Goal: Use online tool/utility: Utilize a website feature to perform a specific function

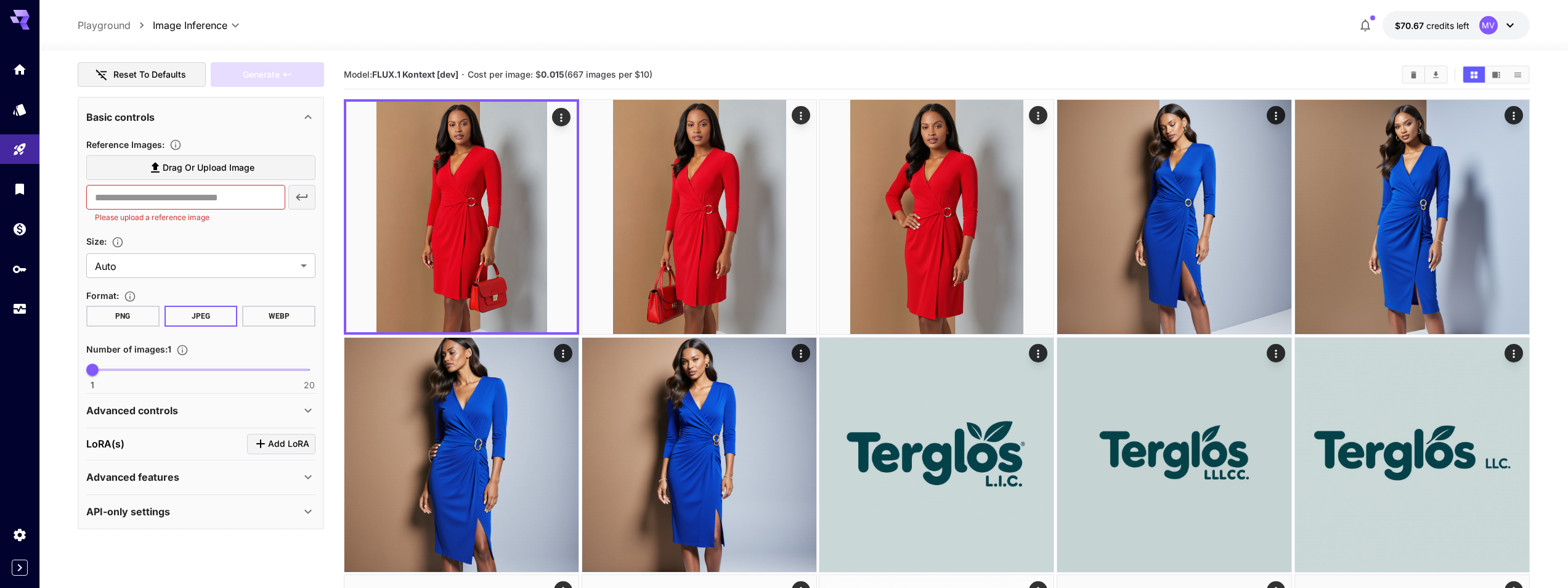
scroll to position [79, 0]
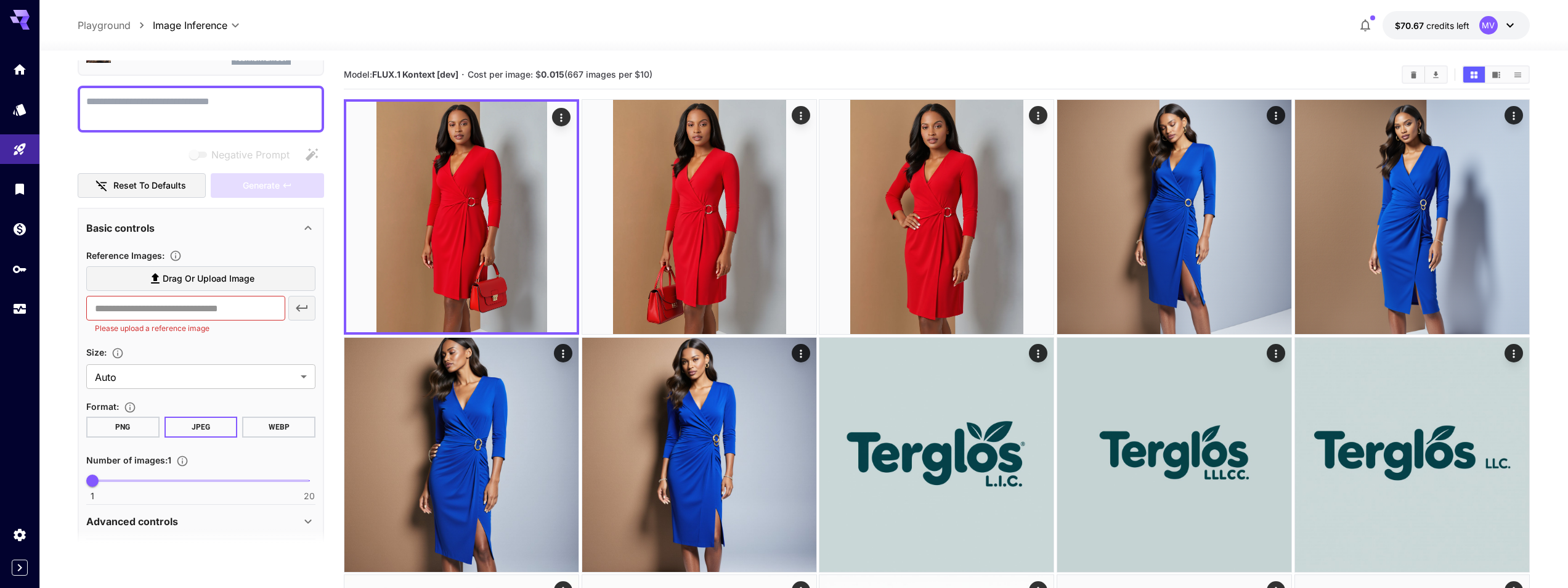
click at [132, 435] on button "PNG" at bounding box center [122, 426] width 73 height 21
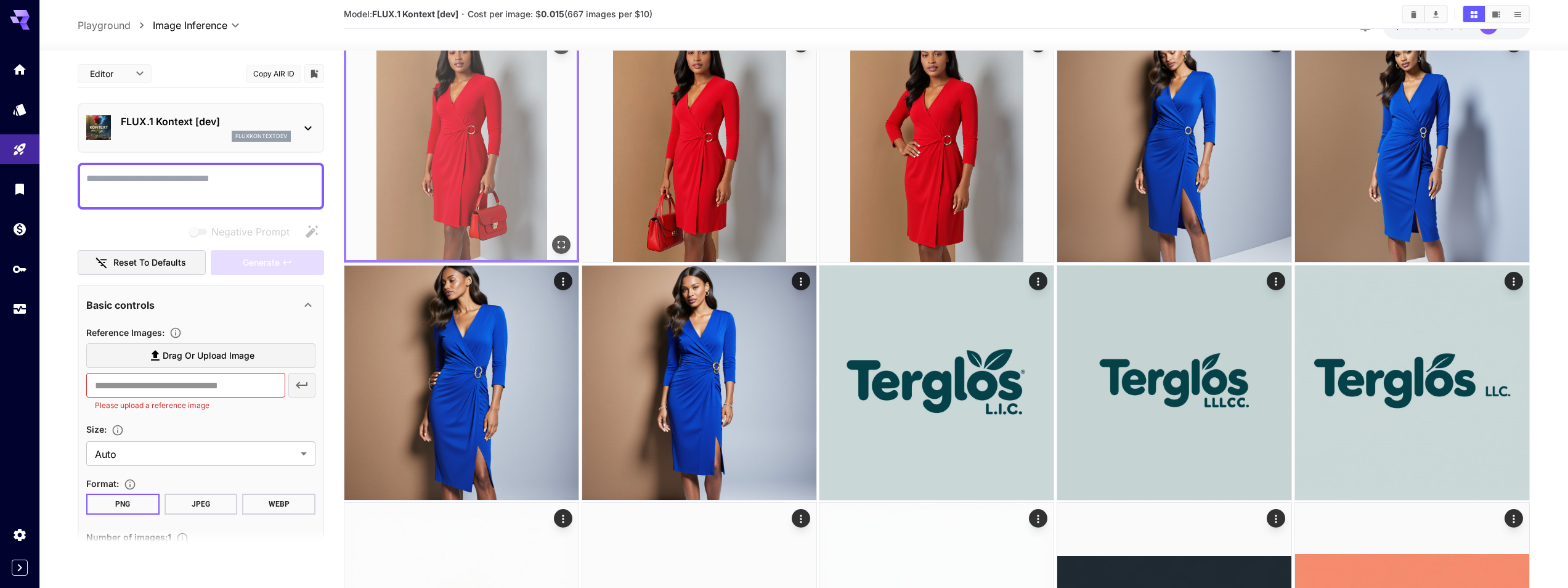
scroll to position [111, 0]
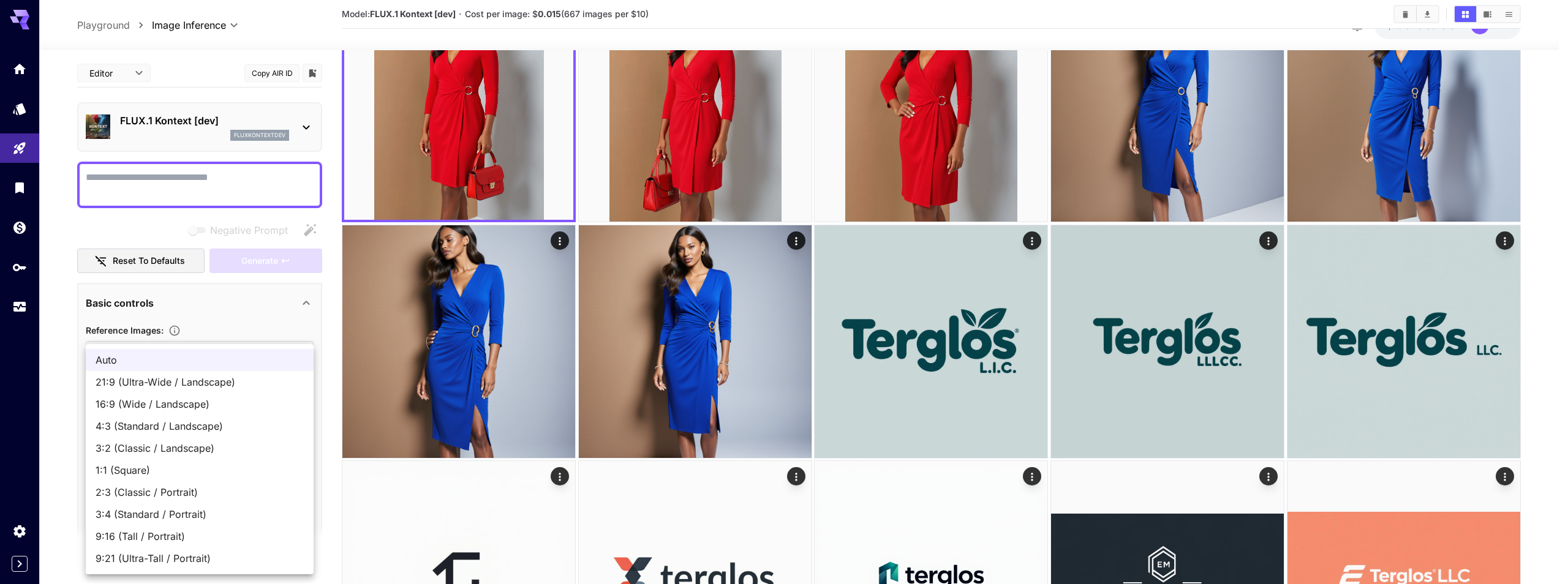
click at [264, 313] on div at bounding box center [784, 292] width 1568 height 584
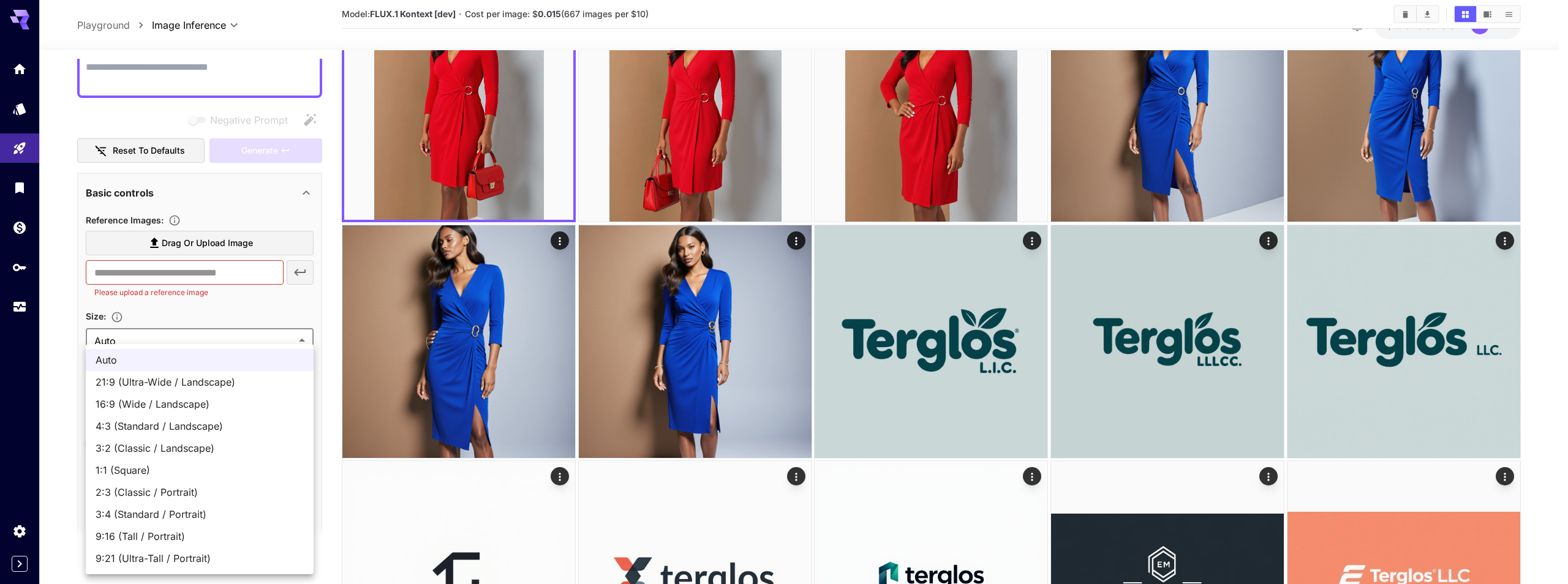
click at [233, 297] on div at bounding box center [784, 292] width 1568 height 584
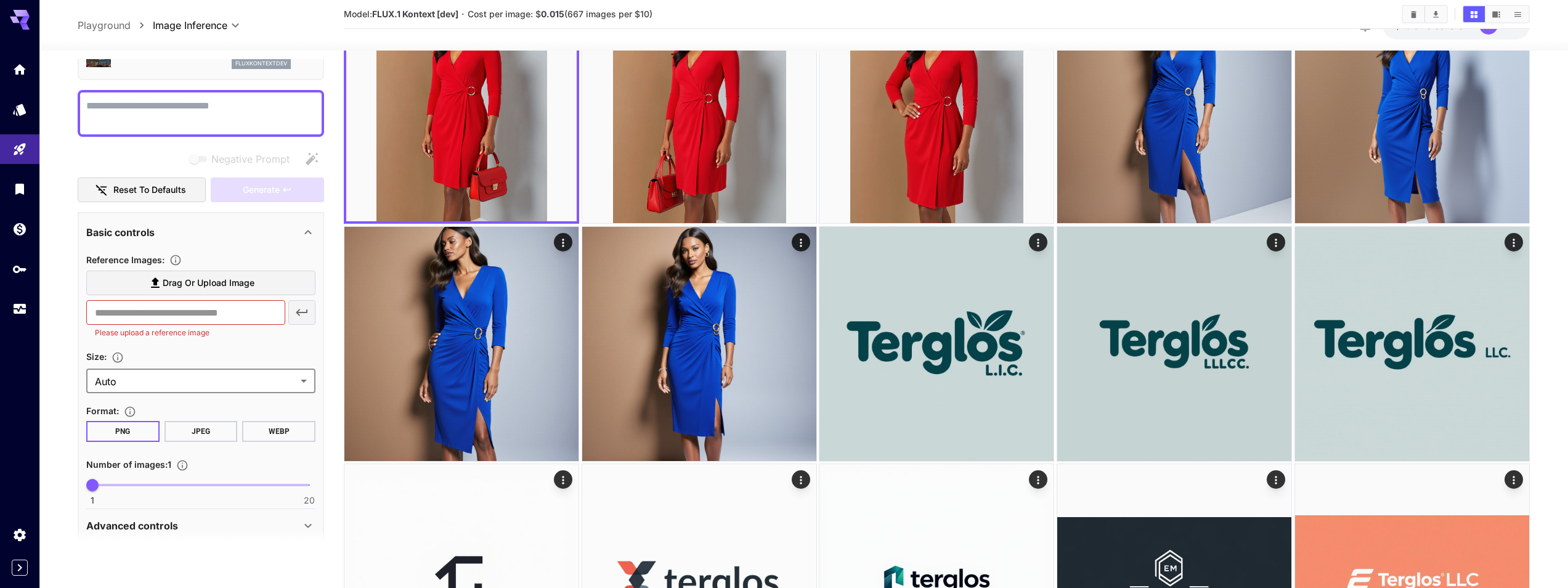
scroll to position [0, 0]
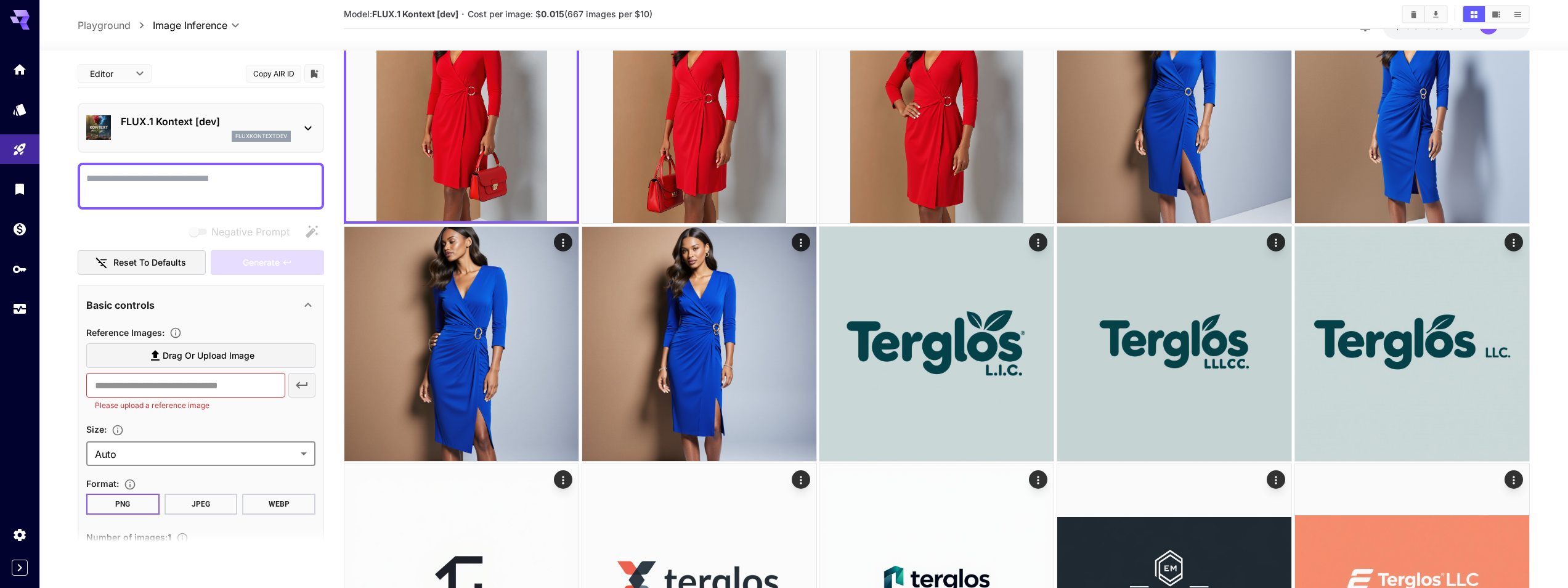
click at [225, 355] on span "Drag or upload image" at bounding box center [208, 356] width 92 height 15
click at [0, 0] on input "Drag or upload image" at bounding box center [0, 0] width 0 height 0
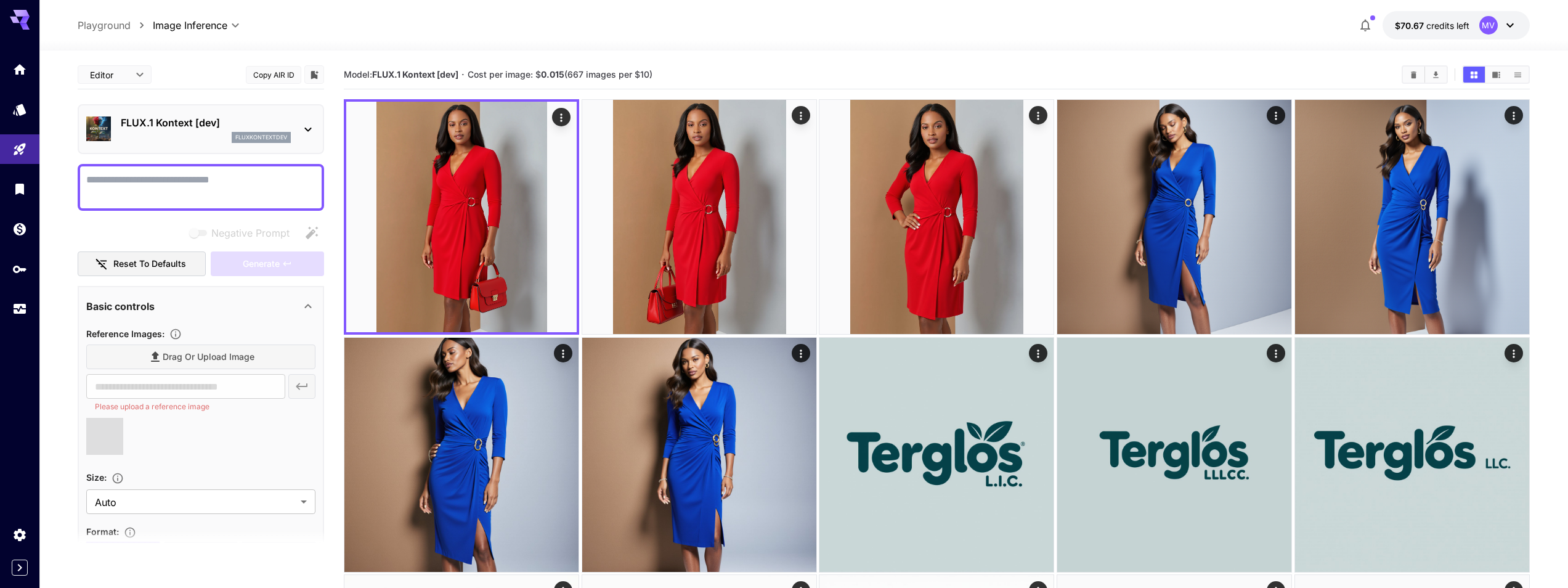
type input "**********"
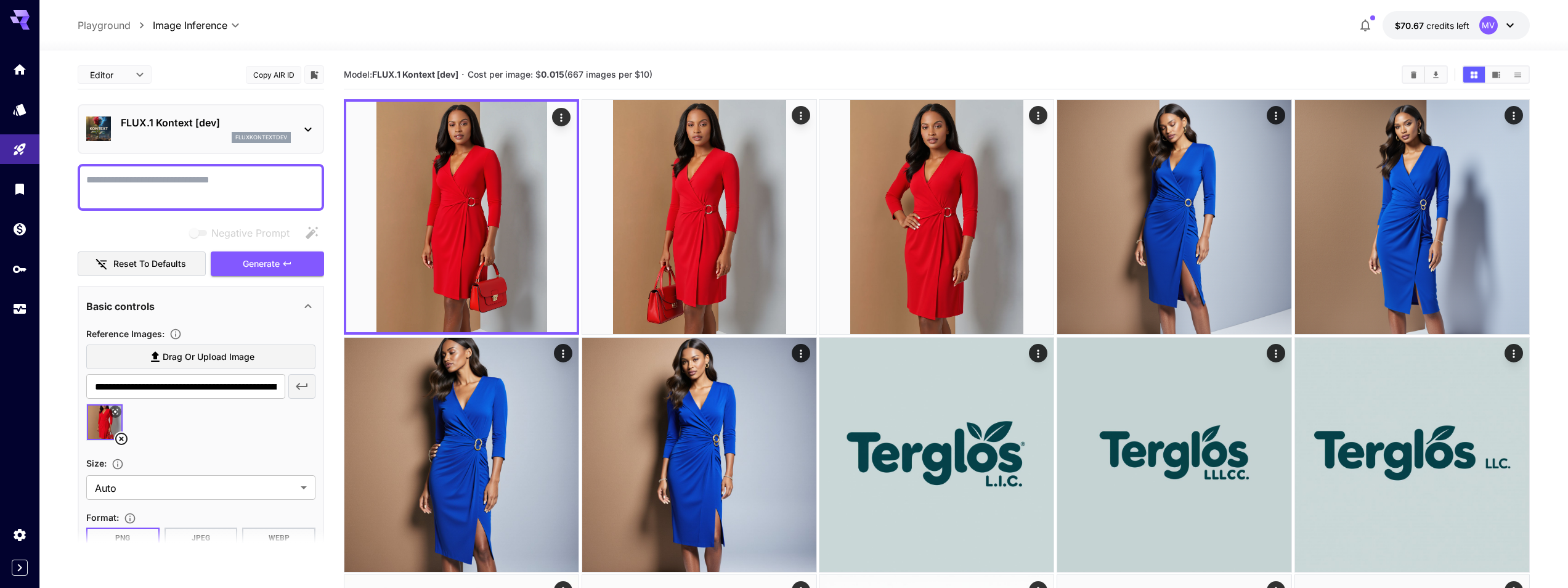
scroll to position [222, 0]
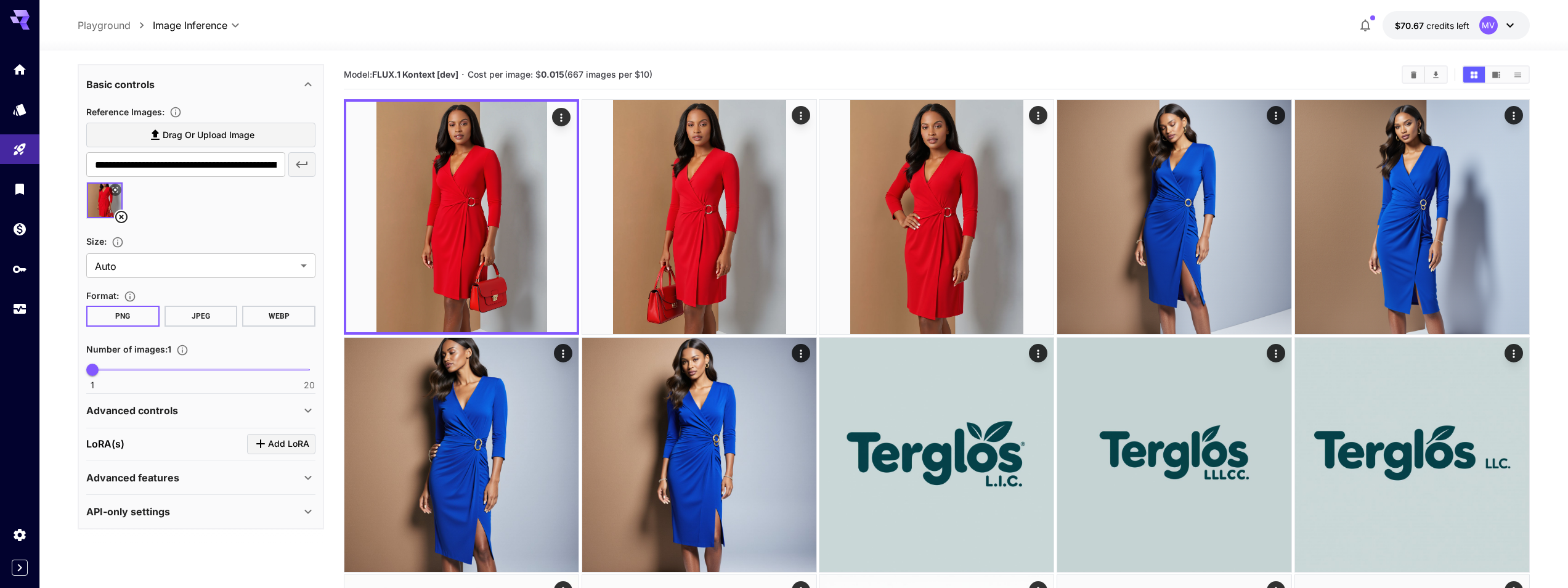
click at [238, 398] on div "Advanced controls" at bounding box center [201, 410] width 229 height 29
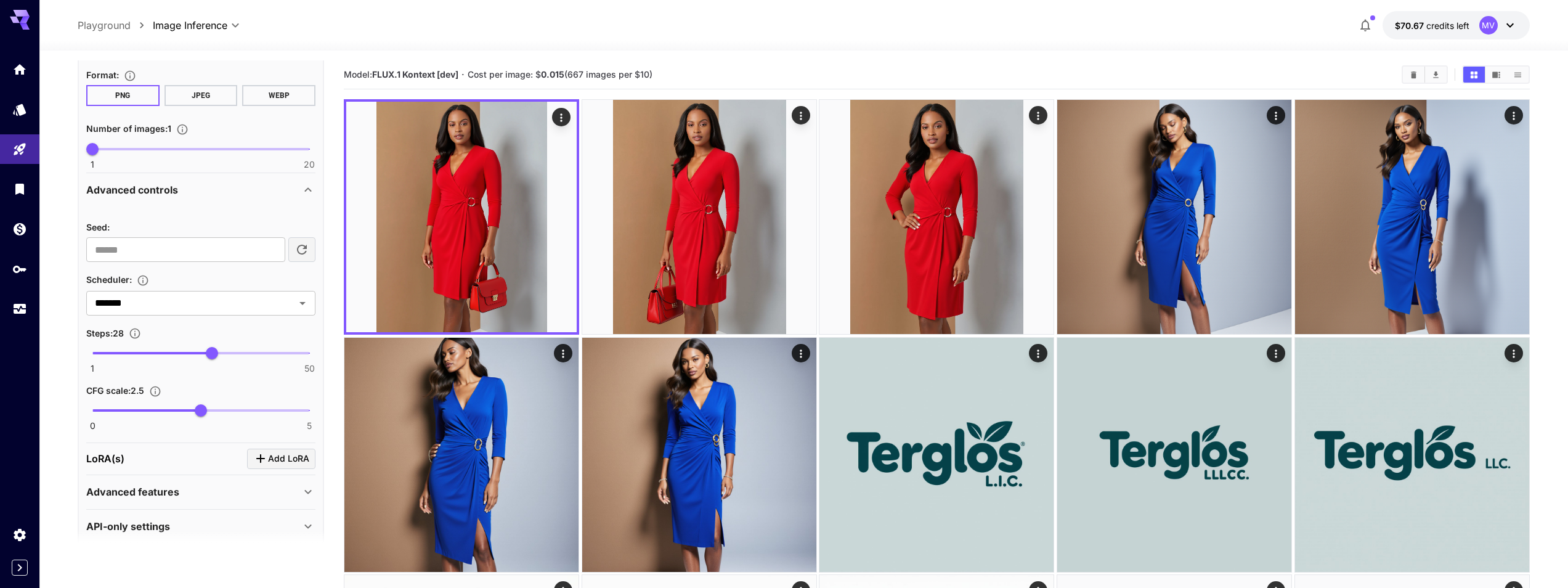
scroll to position [444, 0]
drag, startPoint x: 215, startPoint y: 349, endPoint x: 129, endPoint y: 360, distance: 86.7
click at [129, 358] on span "9" at bounding box center [128, 352] width 12 height 12
type input "**"
click at [133, 358] on span "10" at bounding box center [132, 352] width 12 height 12
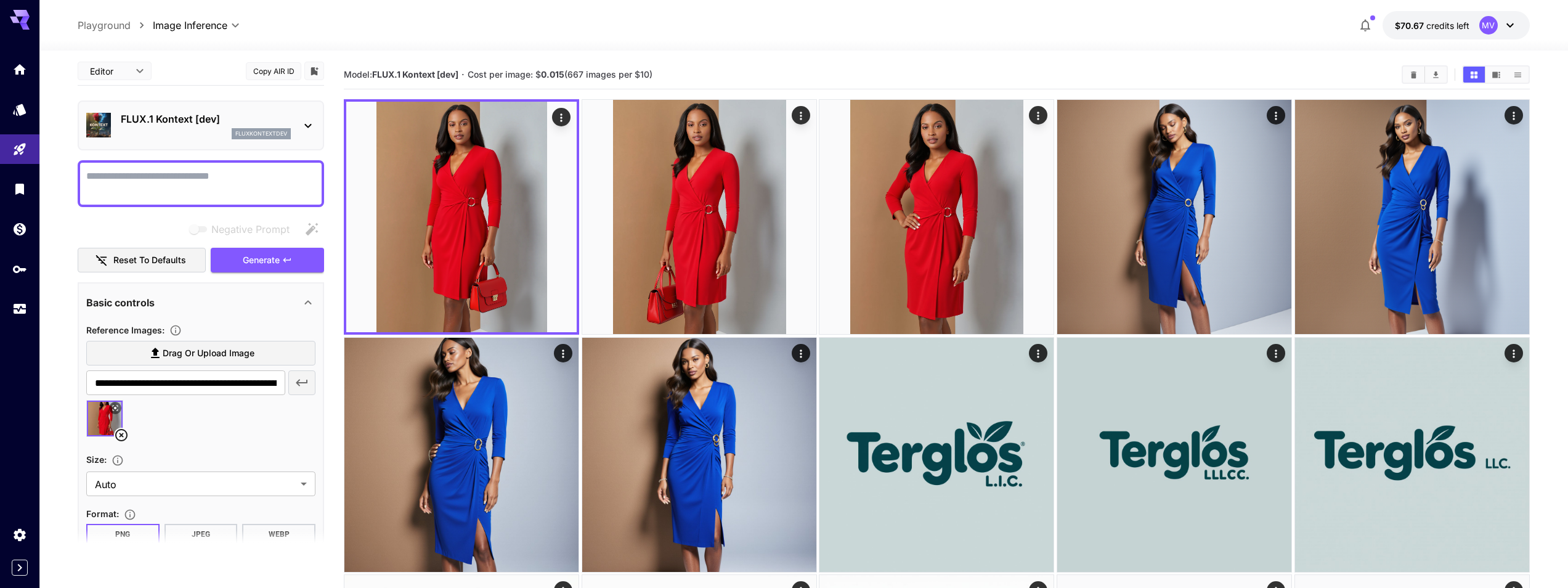
scroll to position [0, 0]
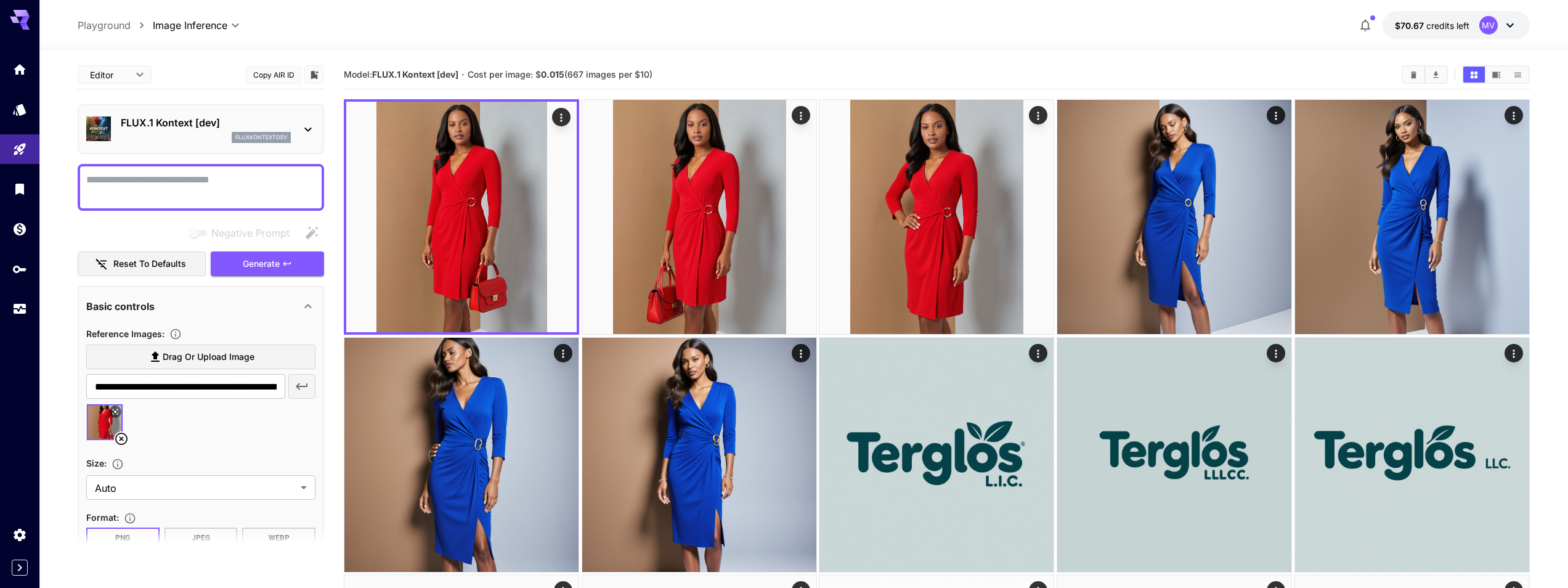
click at [172, 191] on textarea "Negative Prompt" at bounding box center [201, 187] width 229 height 29
type textarea "**********"
click at [250, 259] on span "Generate" at bounding box center [262, 264] width 37 height 15
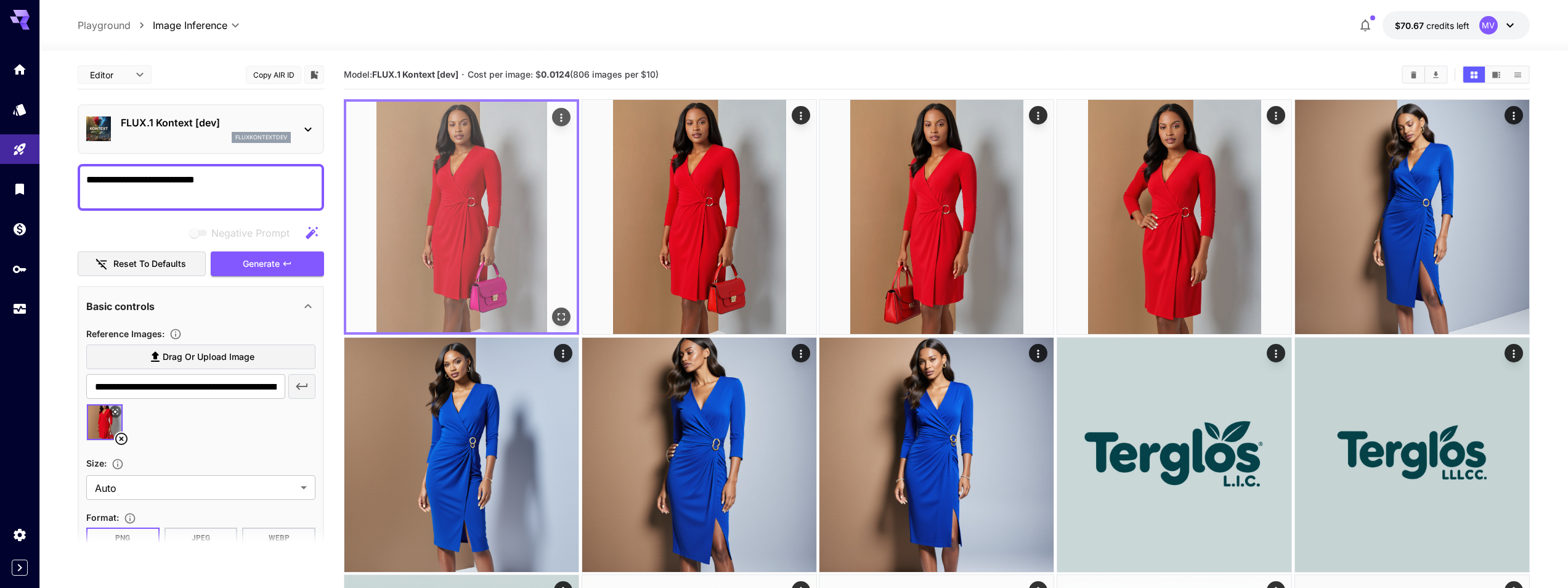
click at [504, 173] on img at bounding box center [462, 217] width 231 height 231
click at [552, 132] on img at bounding box center [462, 217] width 231 height 231
click at [562, 105] on img at bounding box center [462, 217] width 231 height 231
click at [559, 119] on icon "Actions" at bounding box center [562, 118] width 12 height 12
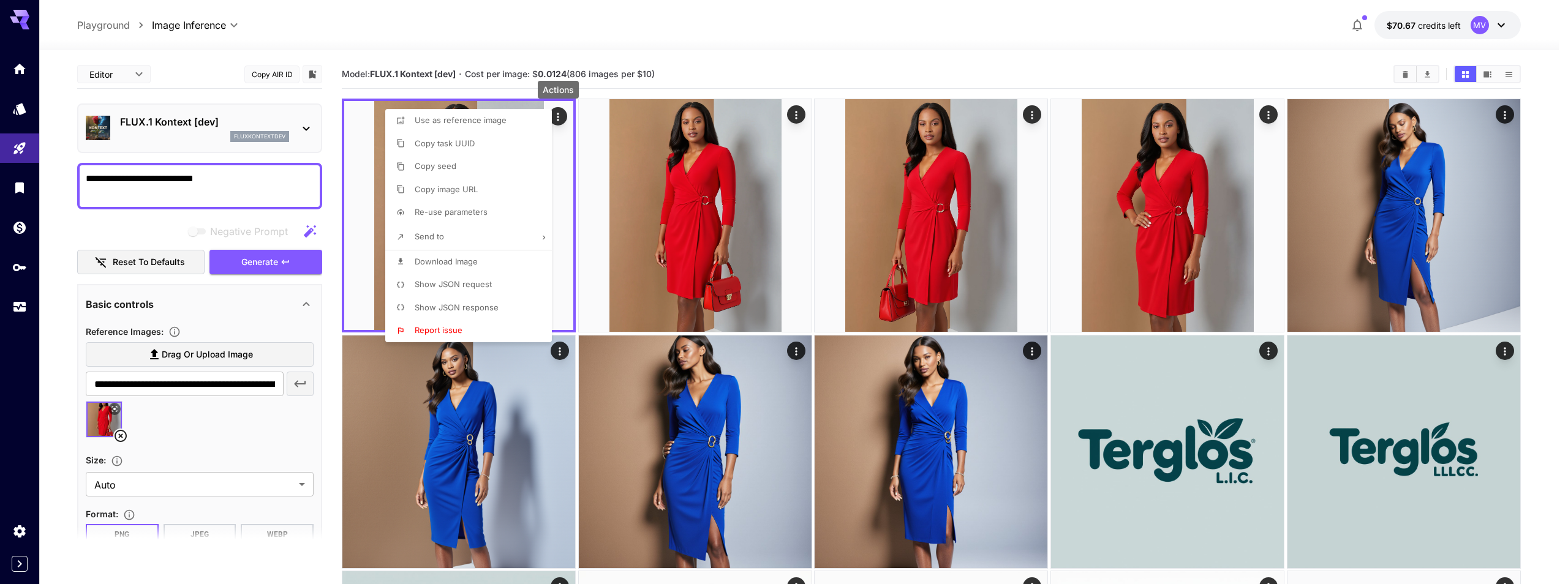
click at [491, 303] on span "Show JSON response" at bounding box center [457, 307] width 84 height 10
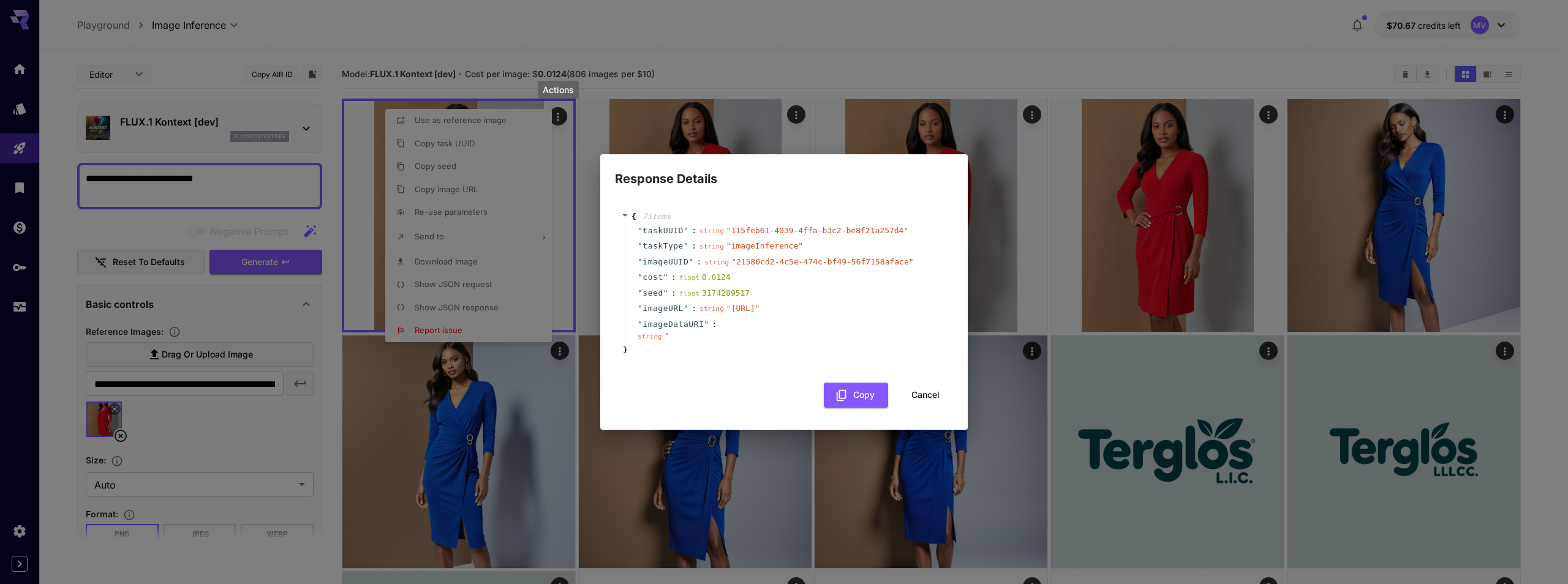
drag, startPoint x: 634, startPoint y: 302, endPoint x: 717, endPoint y: 316, distance: 84.2
click at [717, 316] on div "" imageURL " : string " [URL] "" at bounding box center [786, 308] width 322 height 16
click at [727, 312] on span "" [URL] "" at bounding box center [743, 308] width 34 height 9
drag, startPoint x: 669, startPoint y: 302, endPoint x: 737, endPoint y: 317, distance: 69.6
click at [737, 313] on span "" [URL] "" at bounding box center [743, 308] width 34 height 9
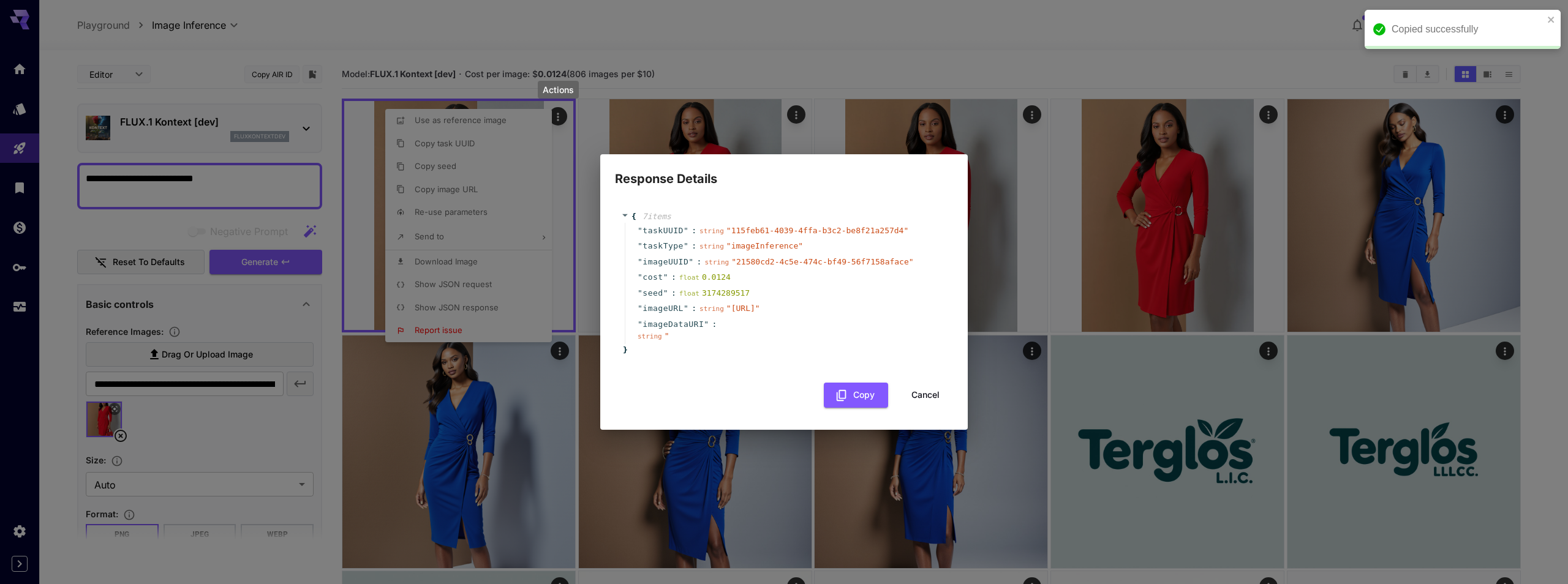
copy span "[URL]"
click at [928, 405] on button "Cancel" at bounding box center [926, 395] width 55 height 25
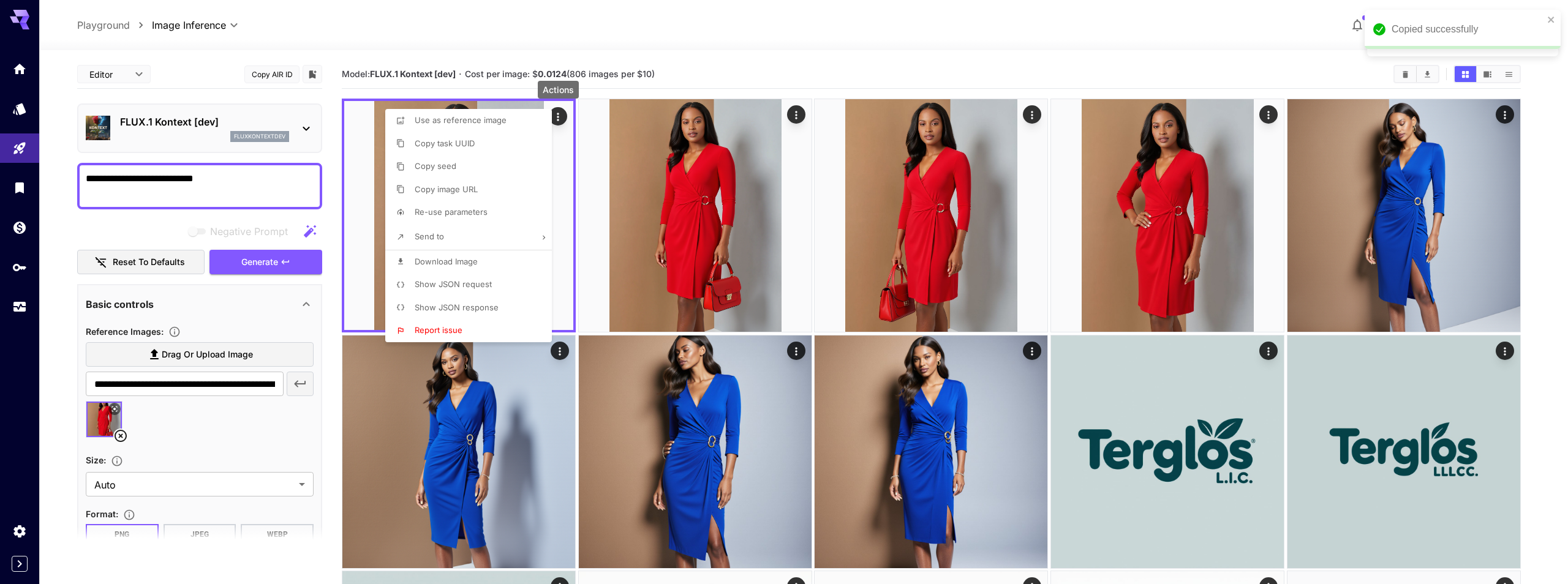
click at [690, 41] on div at bounding box center [784, 292] width 1568 height 584
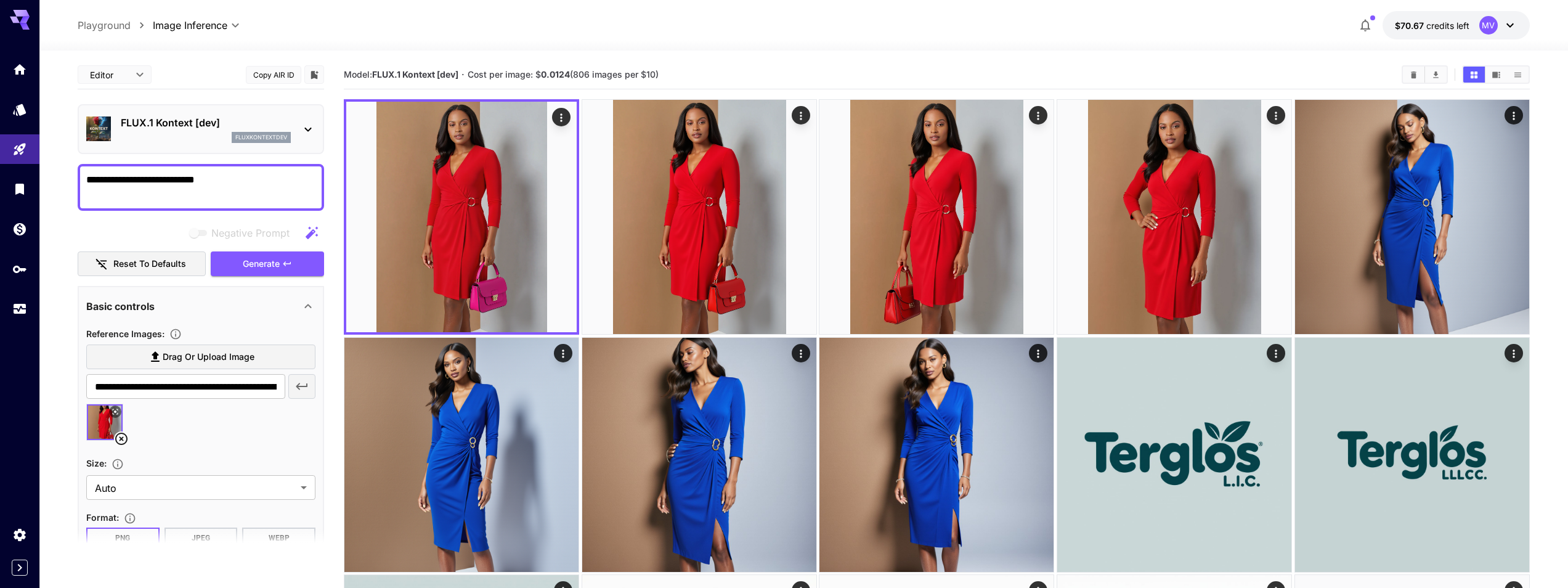
click at [304, 134] on icon at bounding box center [308, 129] width 15 height 15
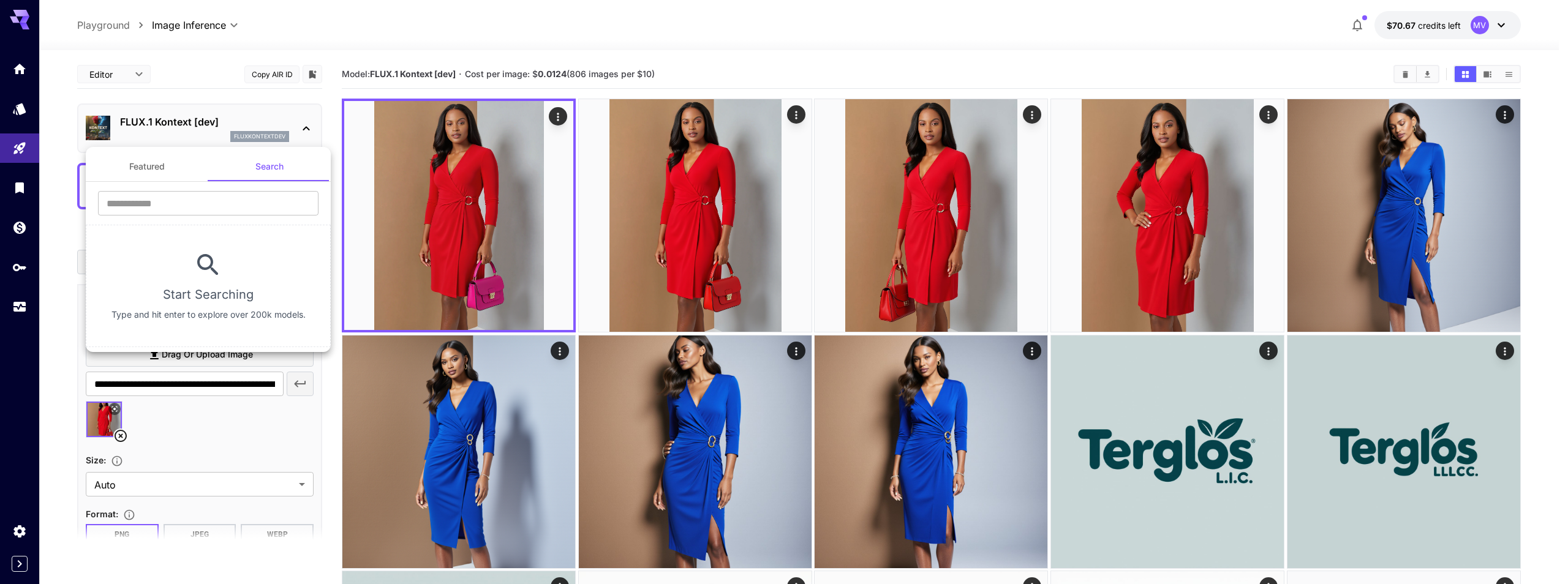
click at [303, 128] on div at bounding box center [784, 292] width 1568 height 584
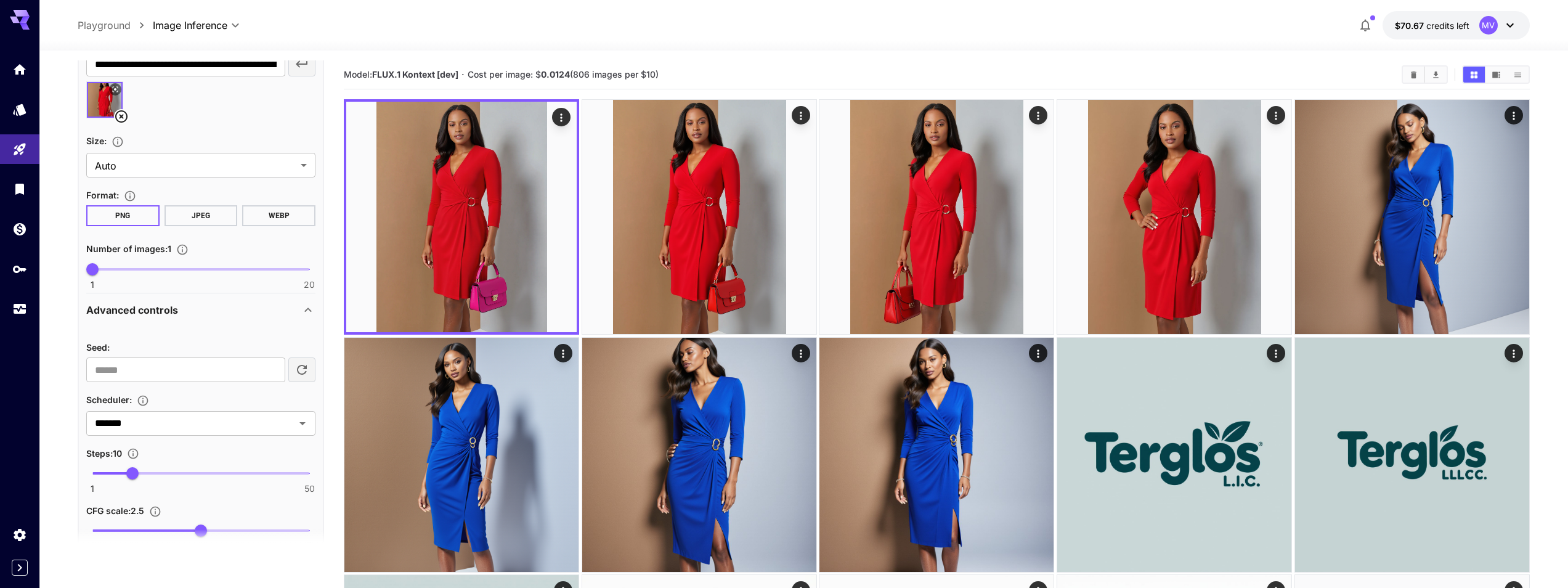
scroll to position [333, 0]
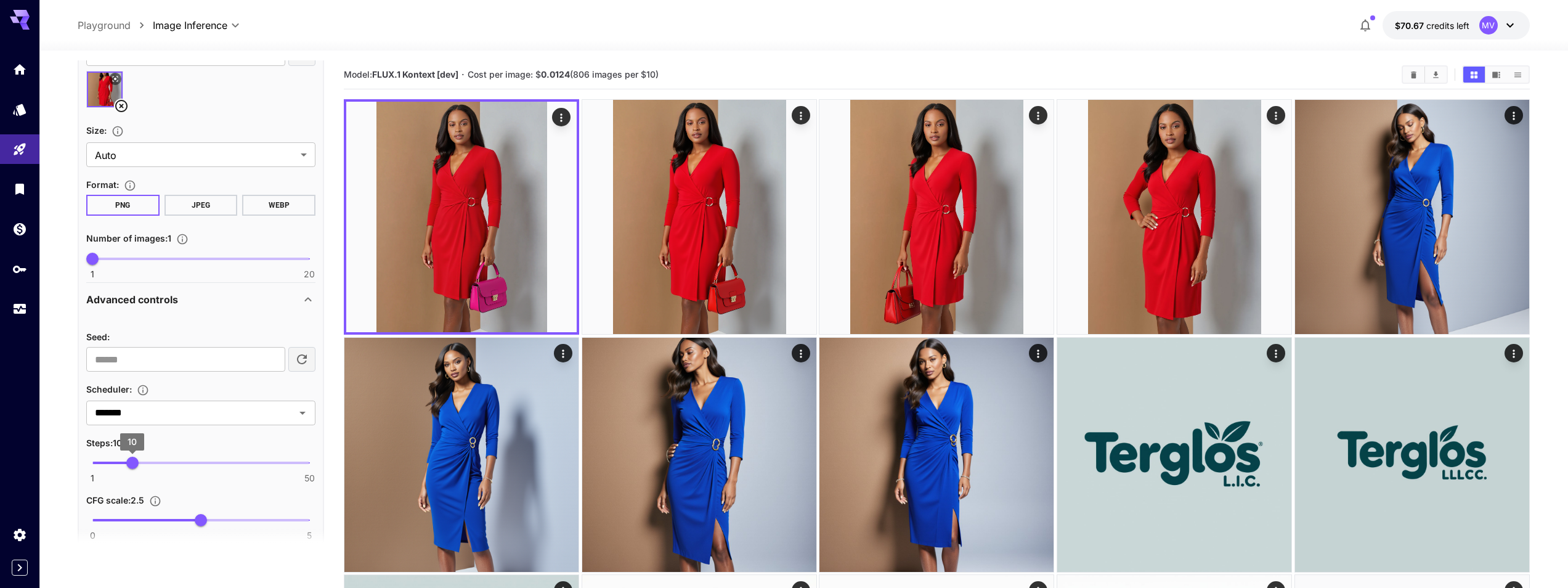
type input "*"
drag, startPoint x: 126, startPoint y: 465, endPoint x: 51, endPoint y: 461, distance: 75.1
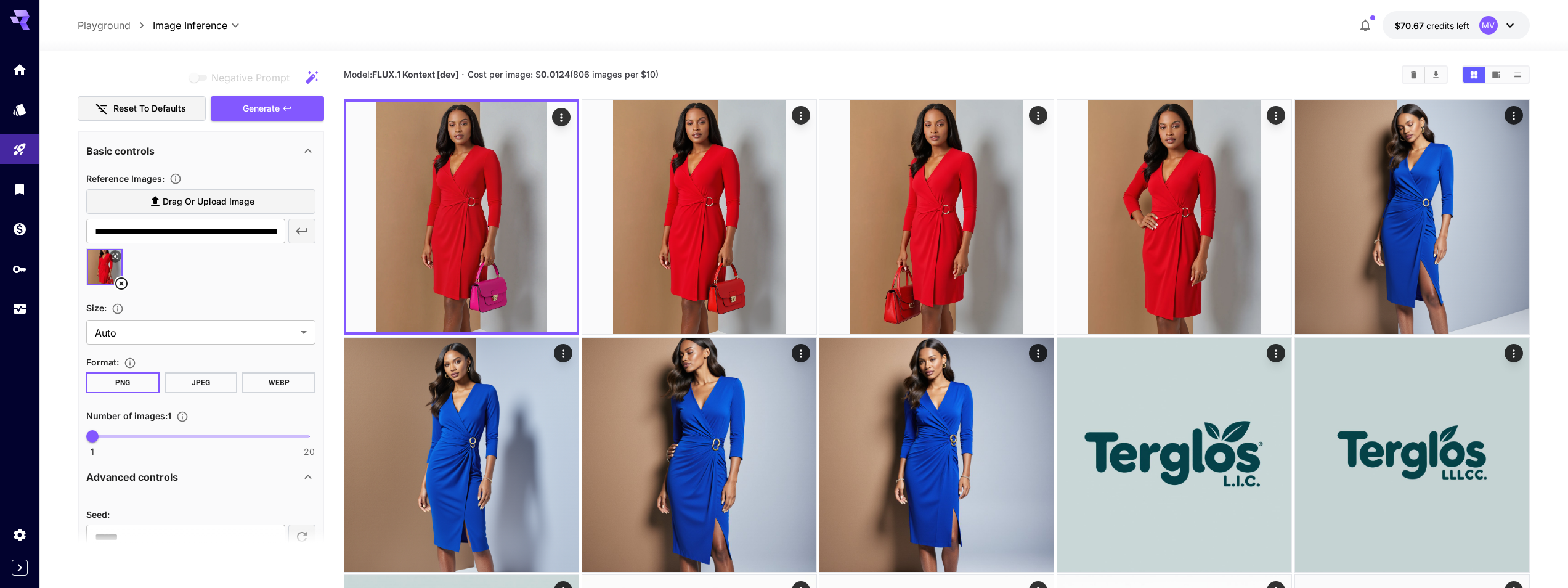
scroll to position [0, 0]
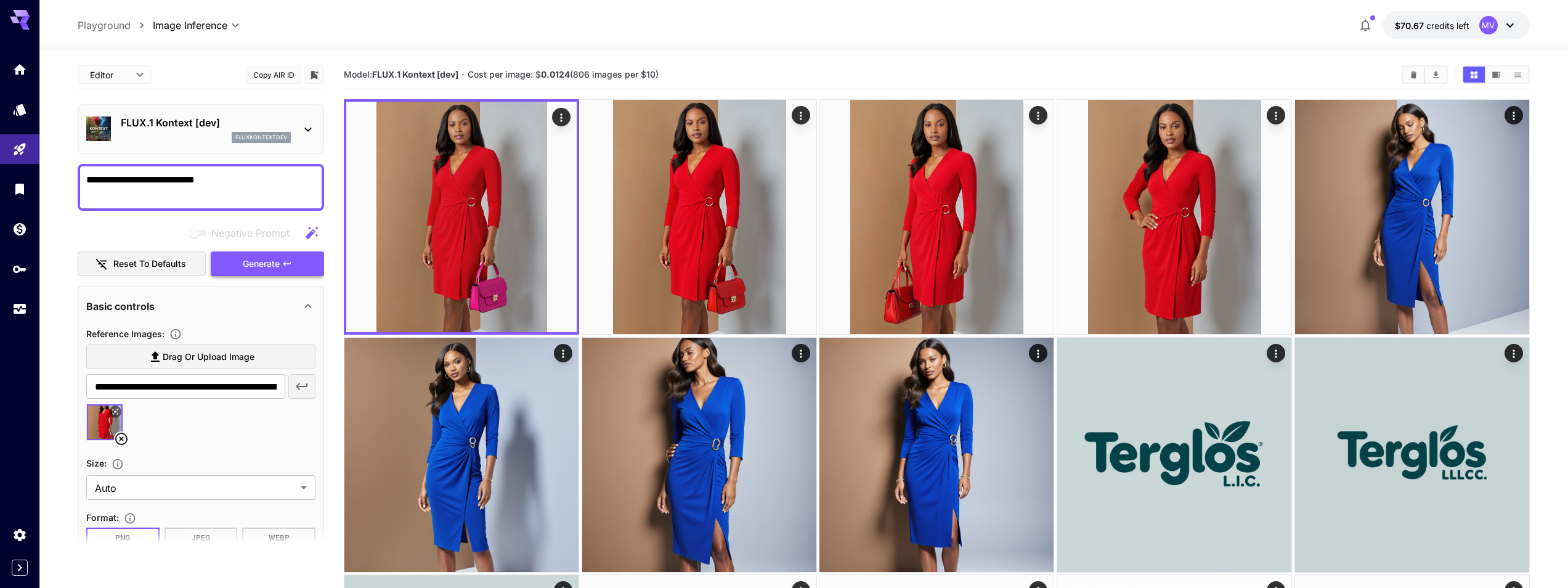
click at [261, 272] on button "Generate" at bounding box center [267, 264] width 113 height 25
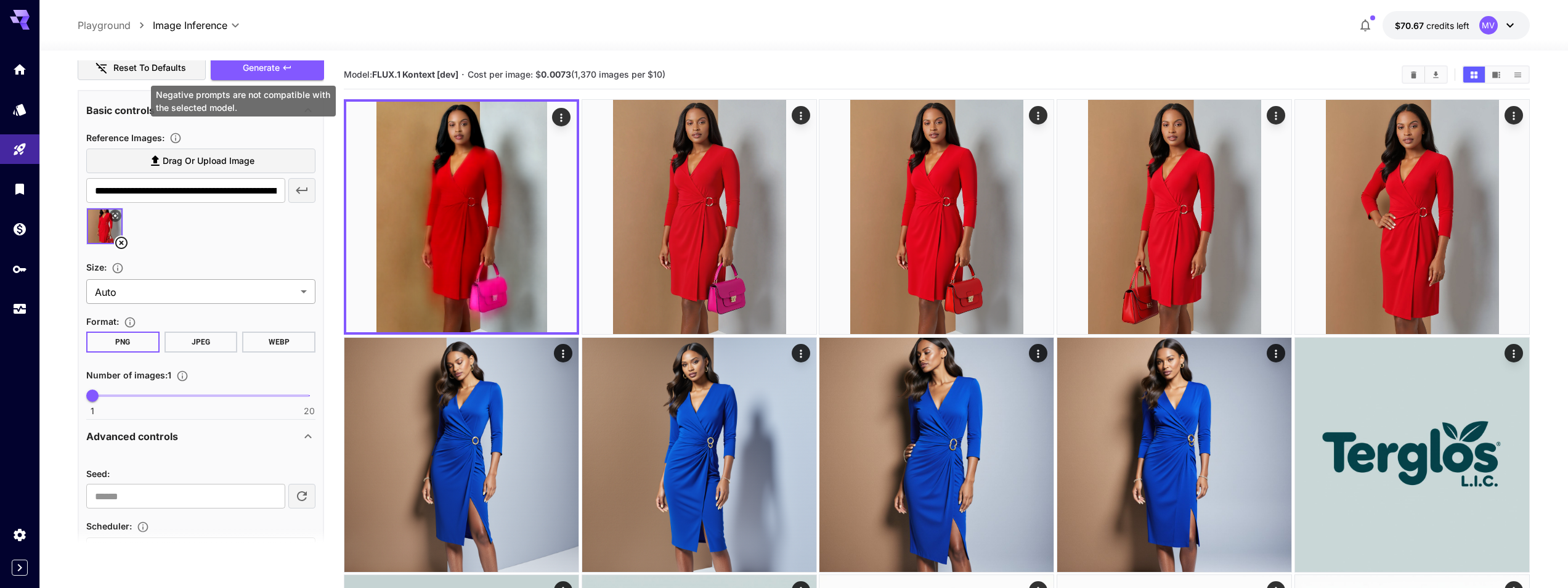
scroll to position [222, 0]
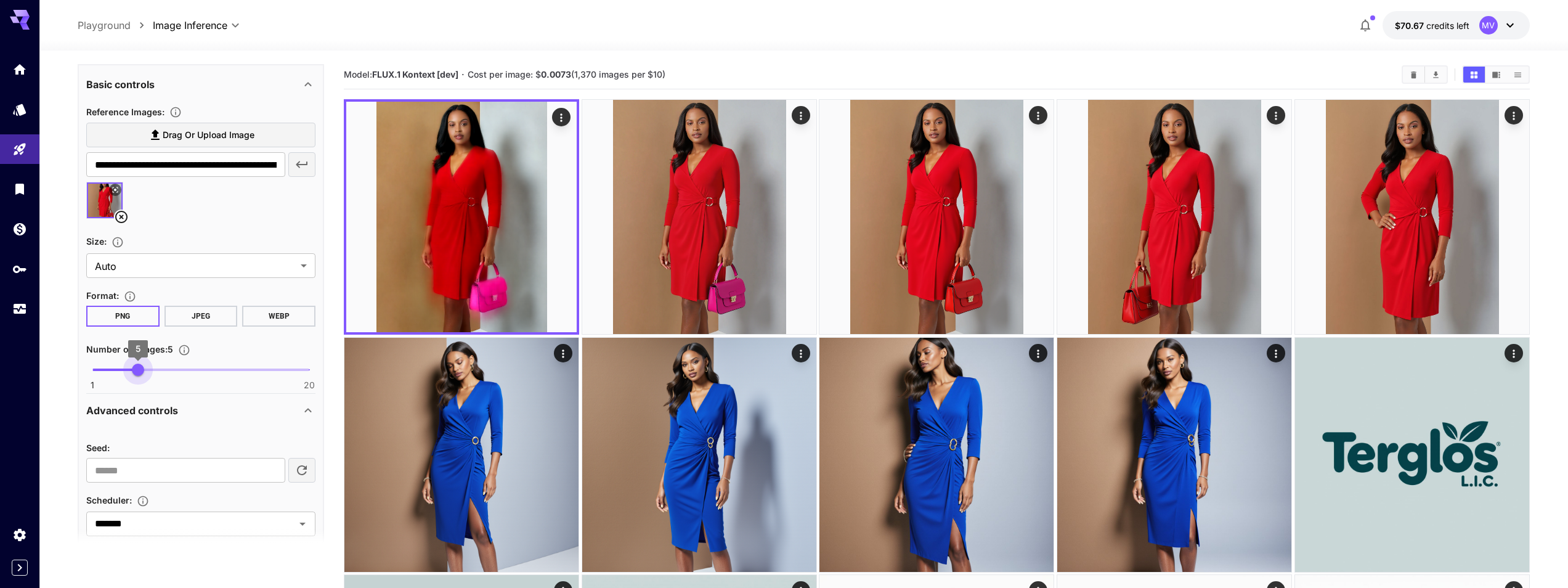
drag, startPoint x: 99, startPoint y: 373, endPoint x: 137, endPoint y: 382, distance: 39.1
click at [137, 376] on span "5" at bounding box center [138, 370] width 12 height 12
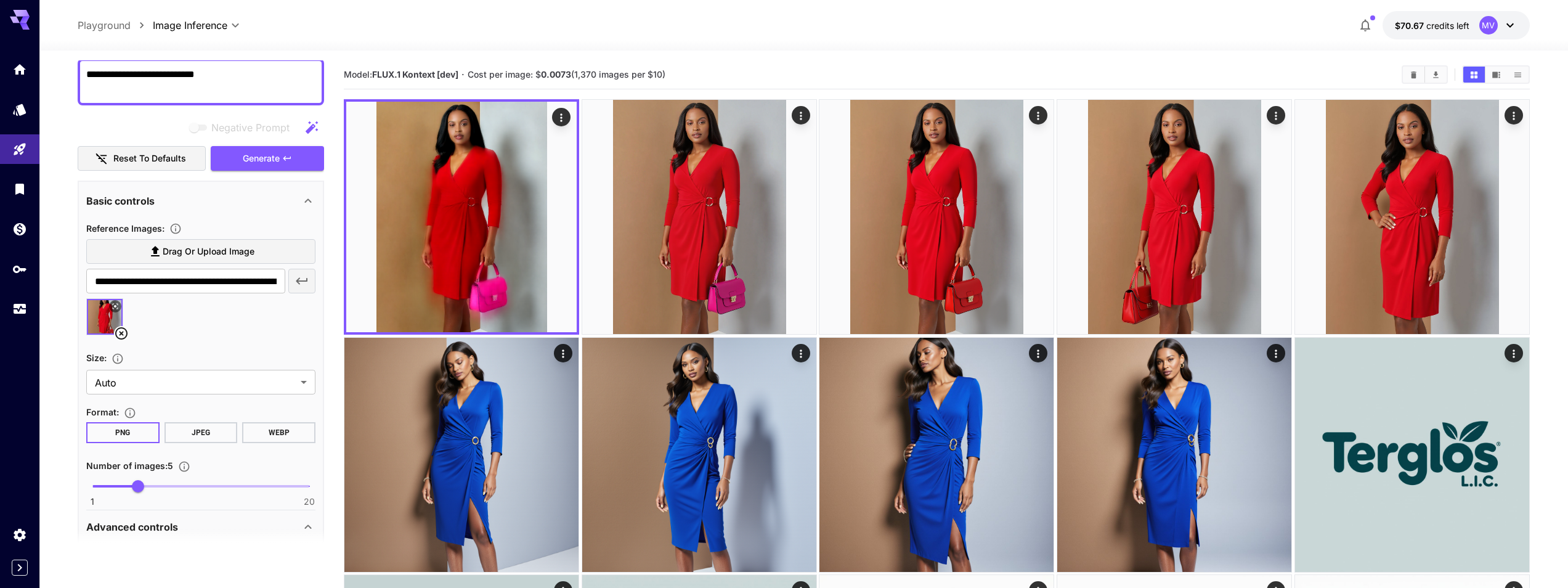
scroll to position [0, 0]
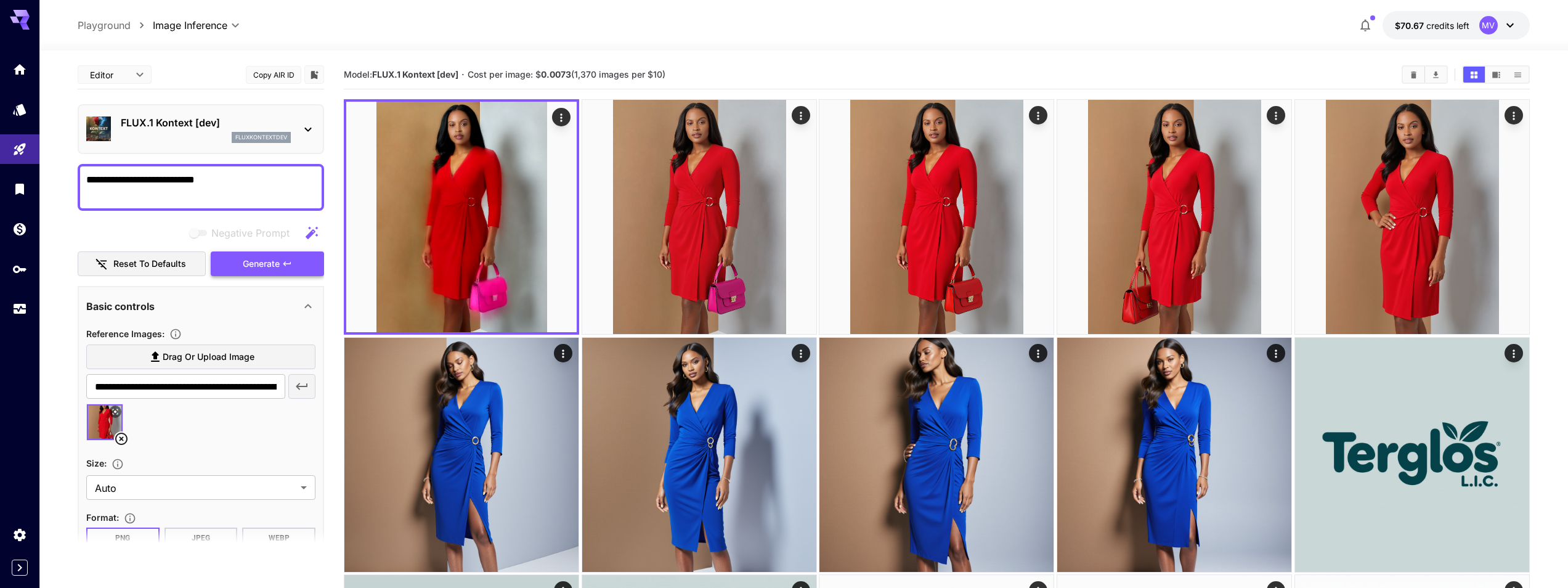
click at [243, 266] on span "Generate" at bounding box center [262, 264] width 37 height 15
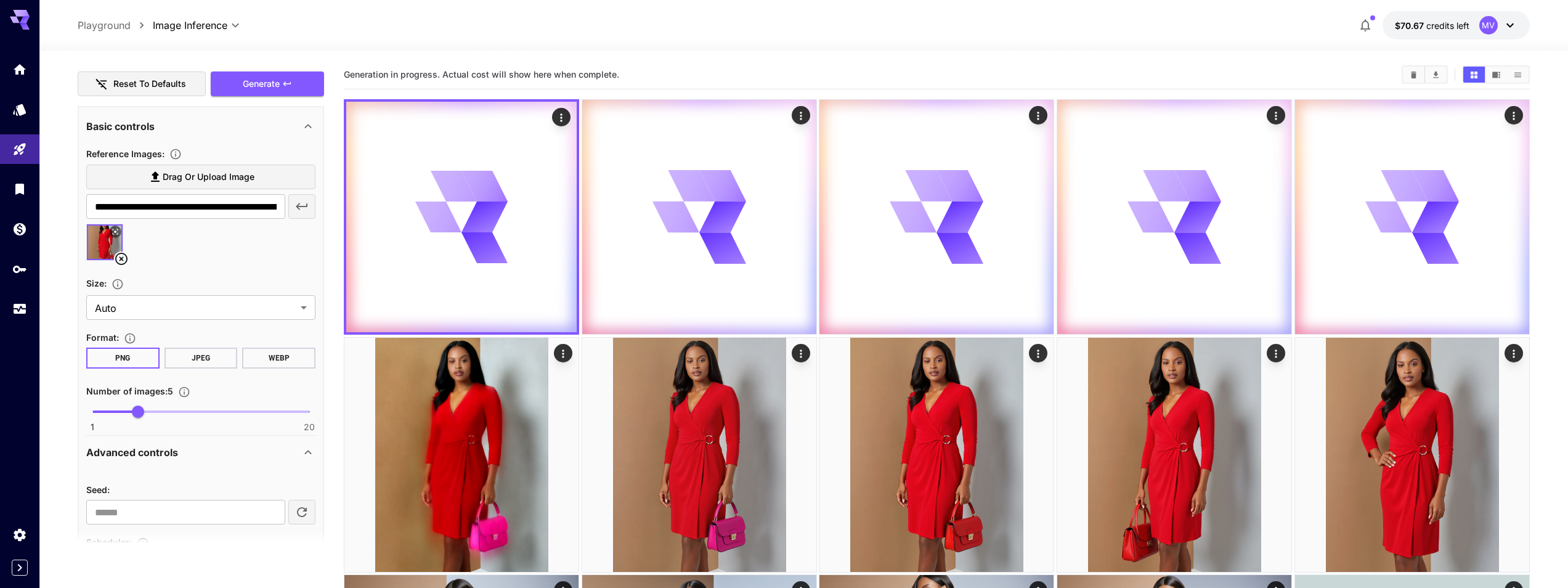
scroll to position [222, 0]
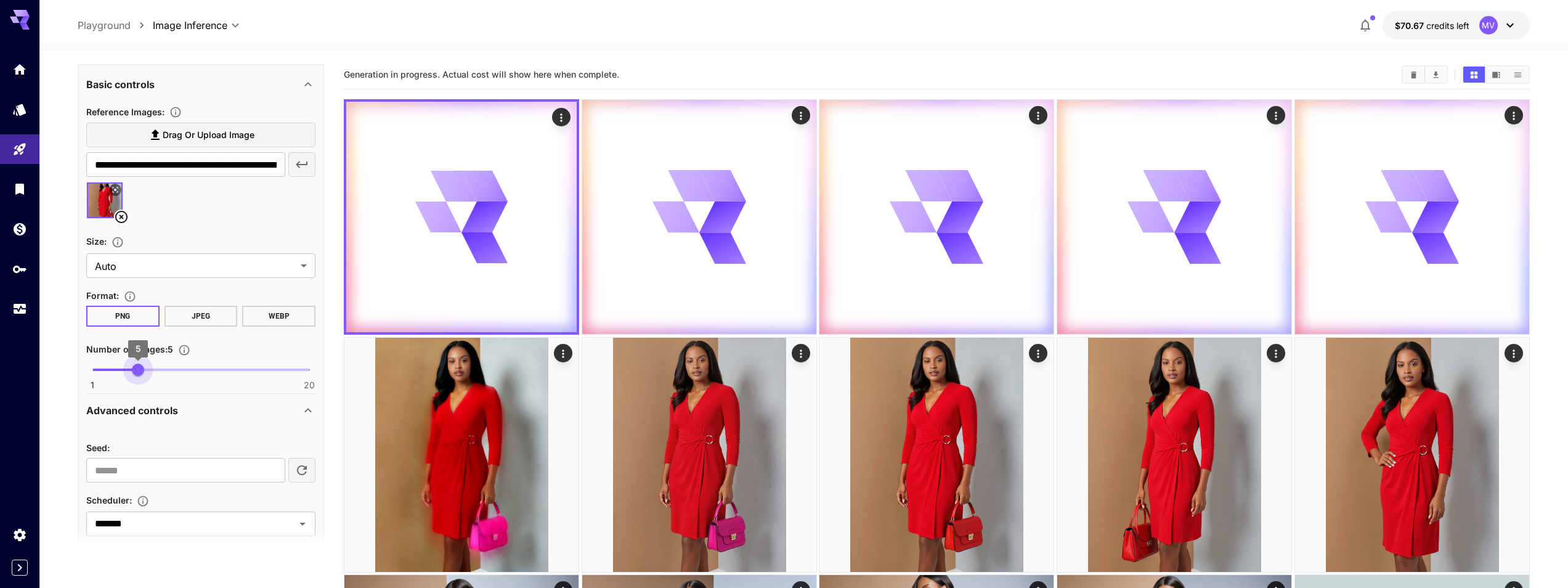
type input "*"
drag, startPoint x: 140, startPoint y: 369, endPoint x: 55, endPoint y: 364, distance: 85.1
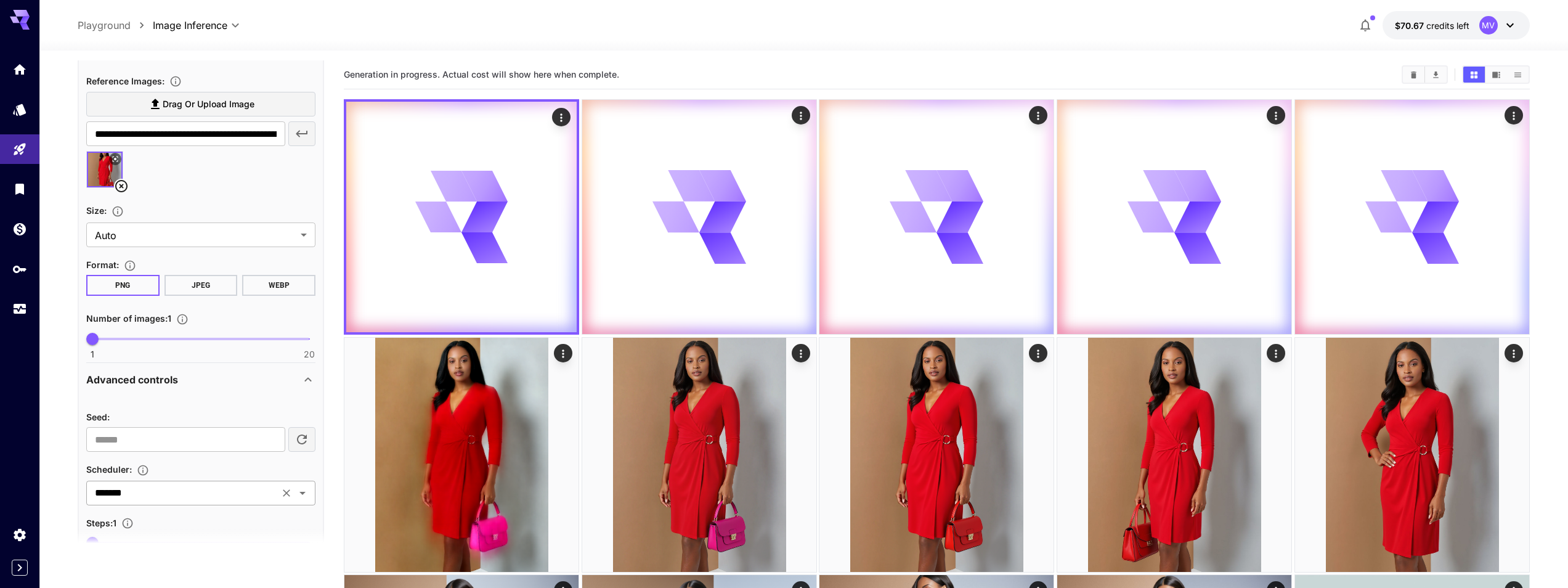
scroll to position [444, 0]
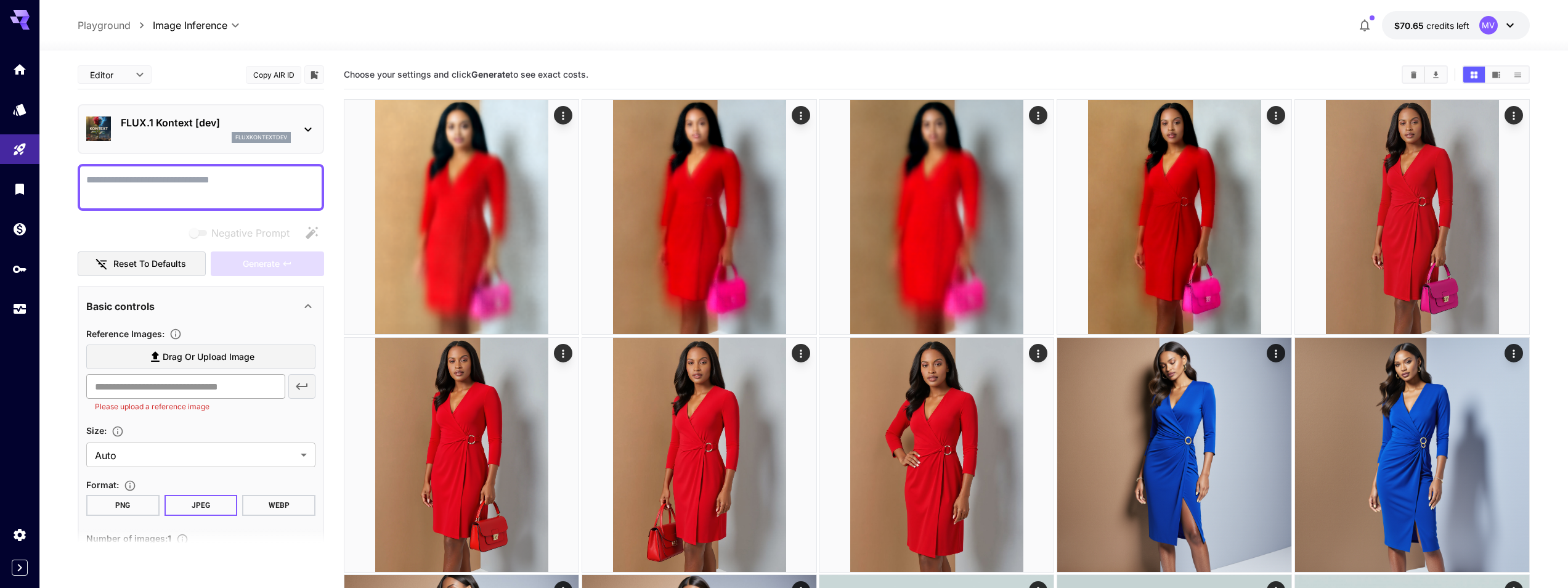
click at [138, 396] on input "text" at bounding box center [185, 386] width 199 height 25
click at [176, 355] on span "Drag or upload image" at bounding box center [208, 357] width 92 height 15
click at [0, 0] on input "Drag or upload image" at bounding box center [0, 0] width 0 height 0
click at [156, 183] on textarea "Negative Prompt" at bounding box center [201, 187] width 229 height 29
paste textarea "**********"
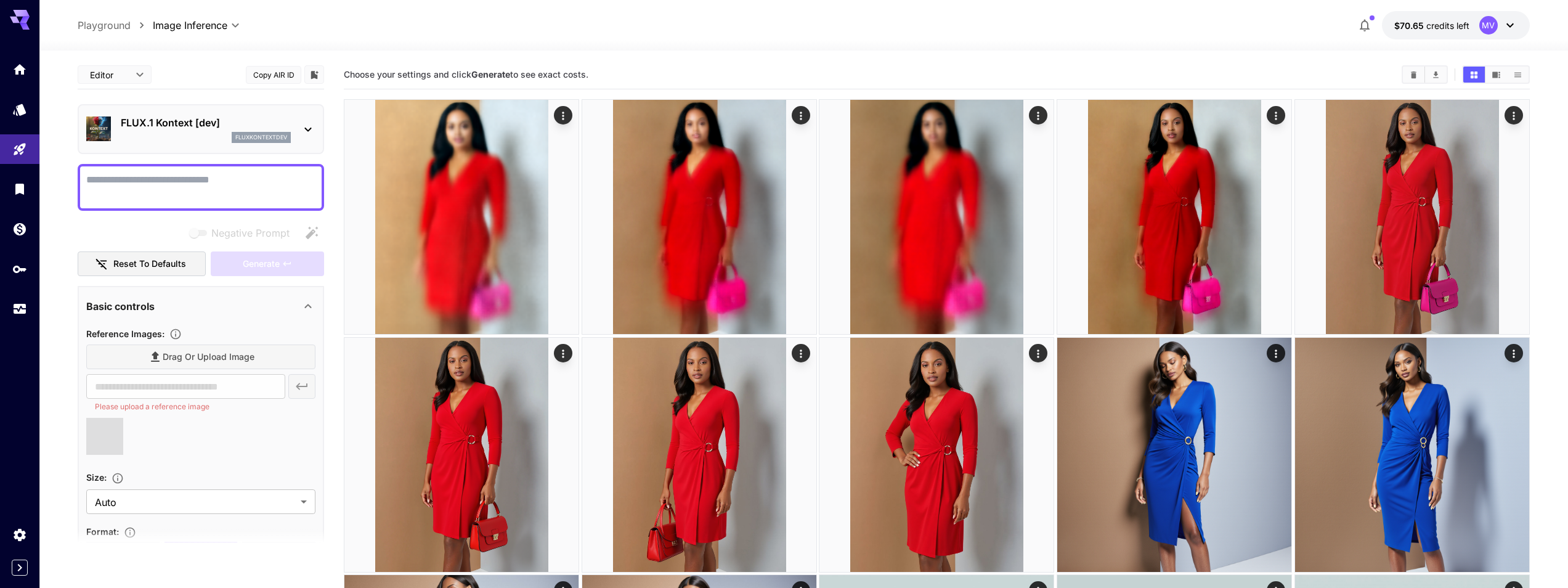
type textarea "**********"
type input "**********"
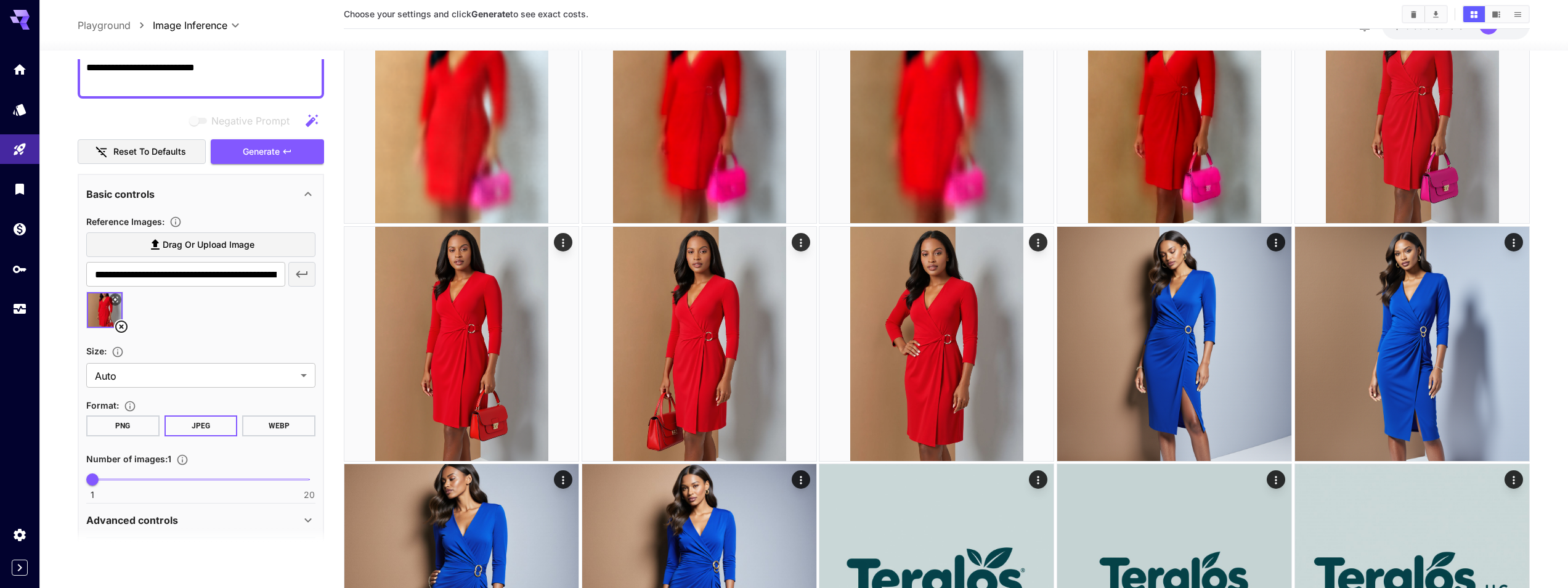
scroll to position [222, 0]
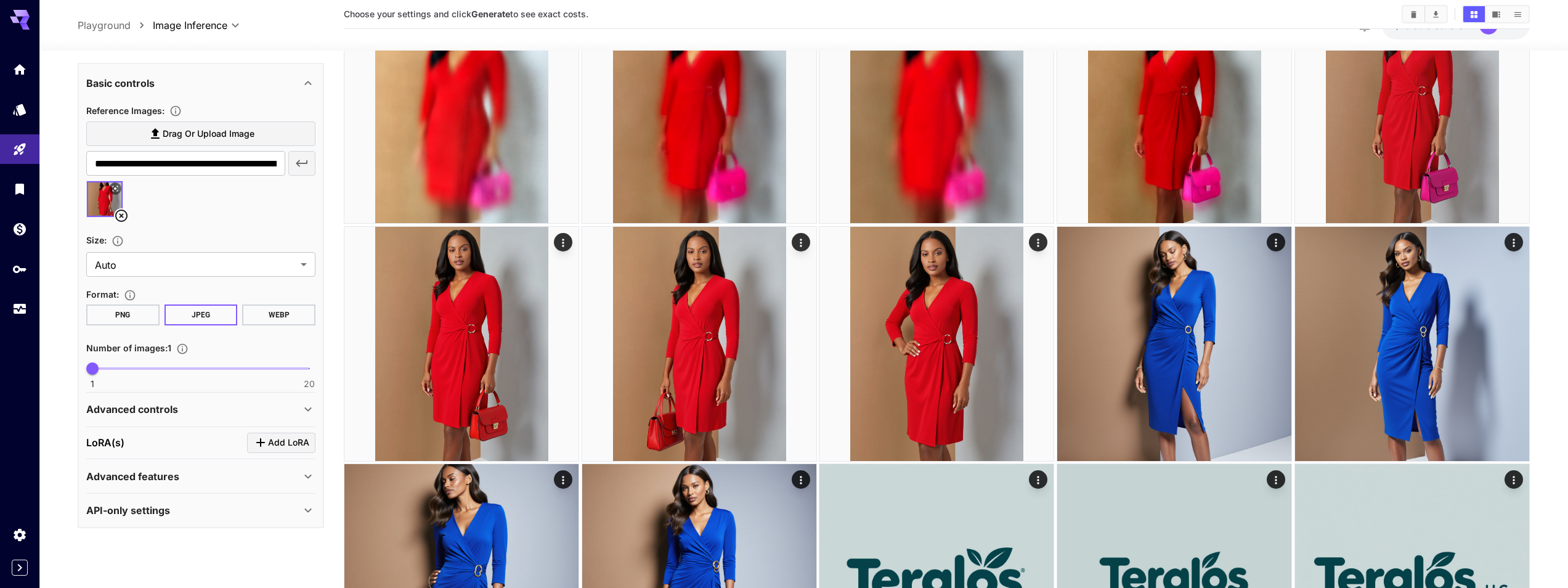
type textarea "**********"
click at [205, 402] on div "Advanced controls" at bounding box center [193, 409] width 215 height 15
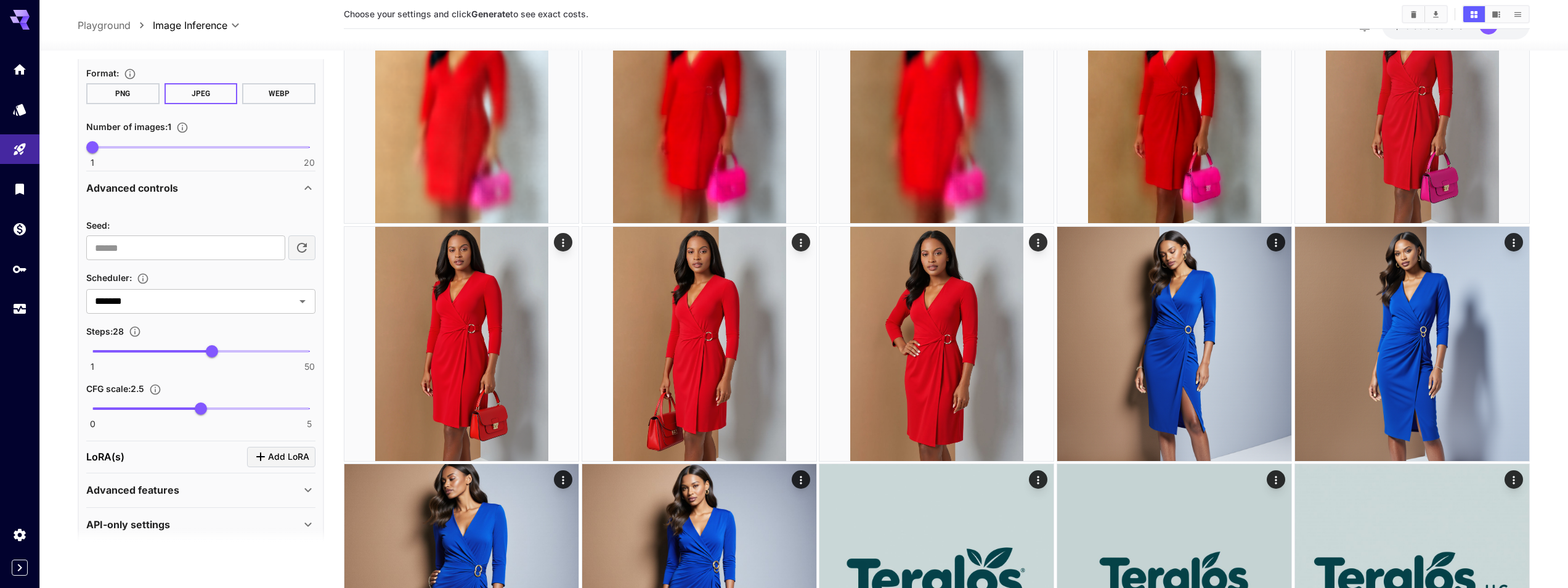
scroll to position [444, 0]
drag, startPoint x: 203, startPoint y: 352, endPoint x: 111, endPoint y: 354, distance: 92.0
click at [111, 354] on span "5" at bounding box center [110, 351] width 12 height 12
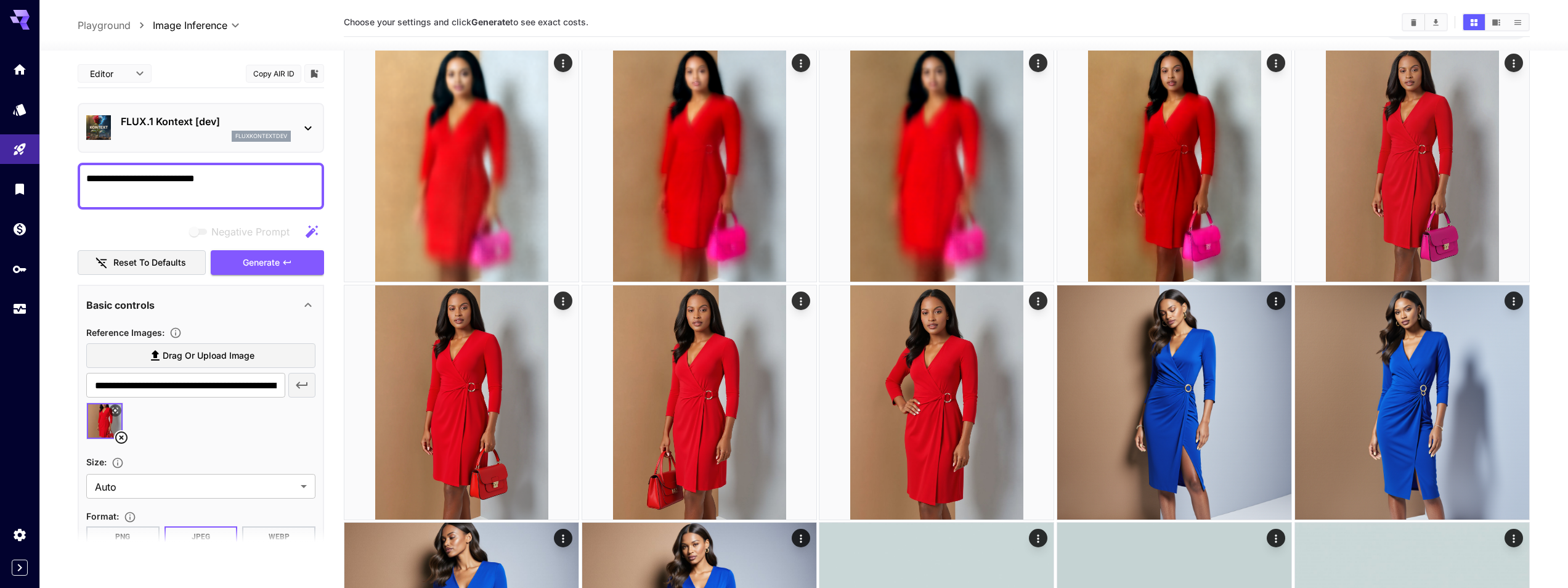
scroll to position [0, 0]
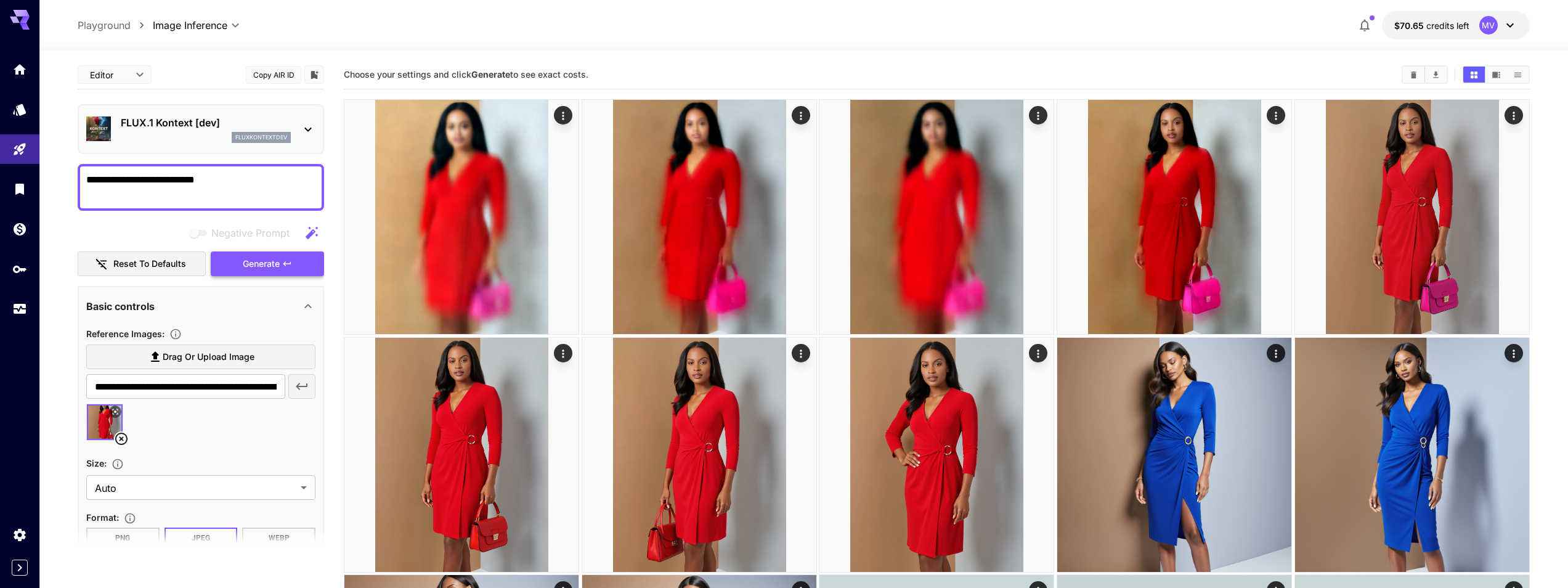
click at [243, 261] on span "Generate" at bounding box center [262, 264] width 37 height 15
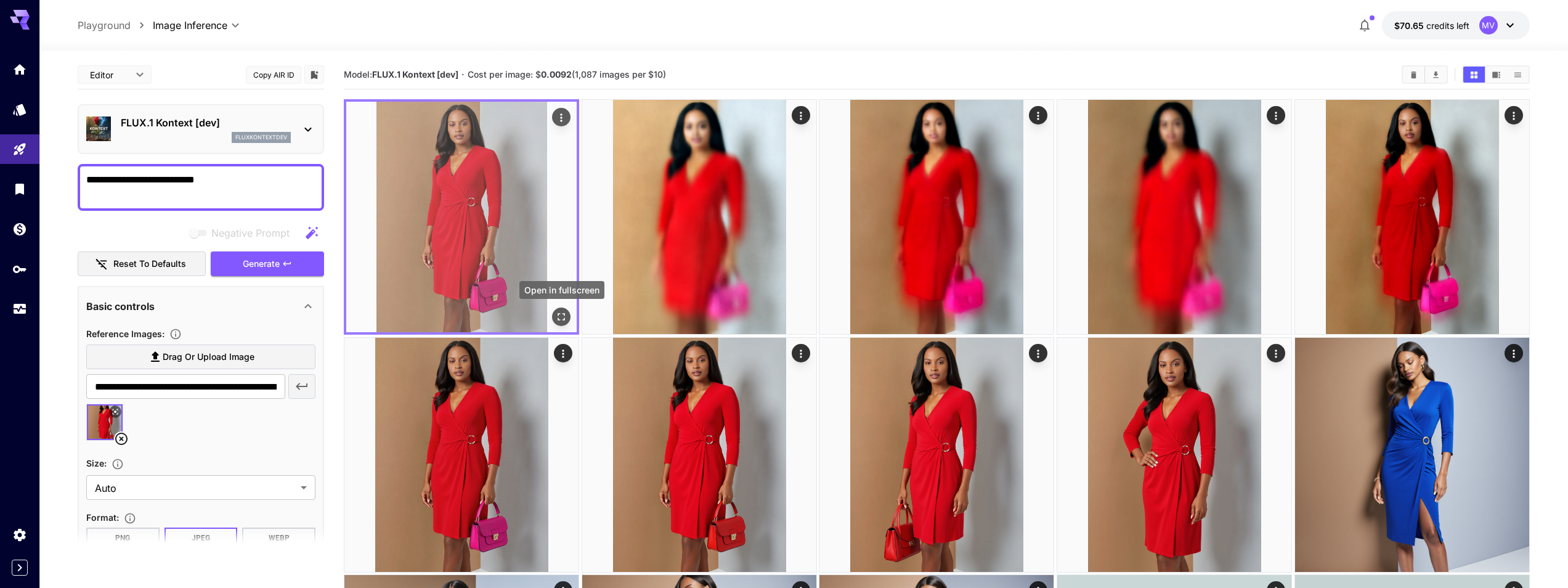
click at [560, 316] on icon "Open in fullscreen" at bounding box center [562, 317] width 12 height 12
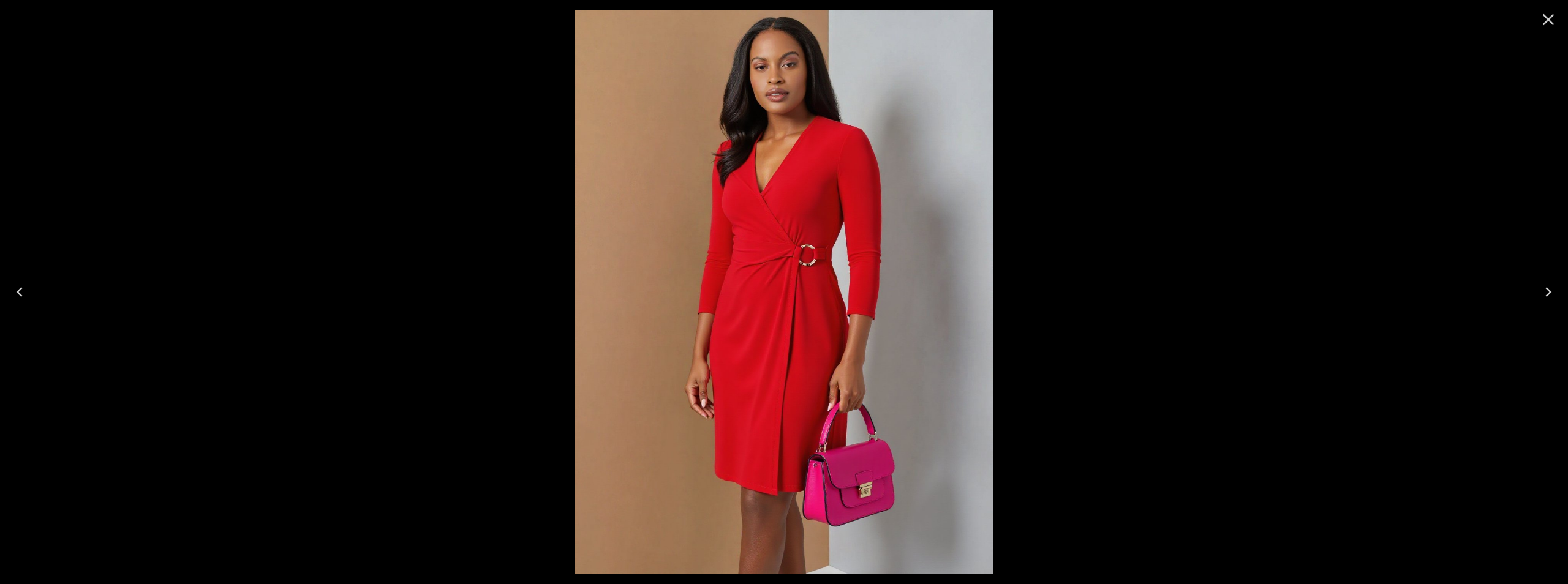
click at [1553, 21] on icon "Close" at bounding box center [1549, 20] width 20 height 20
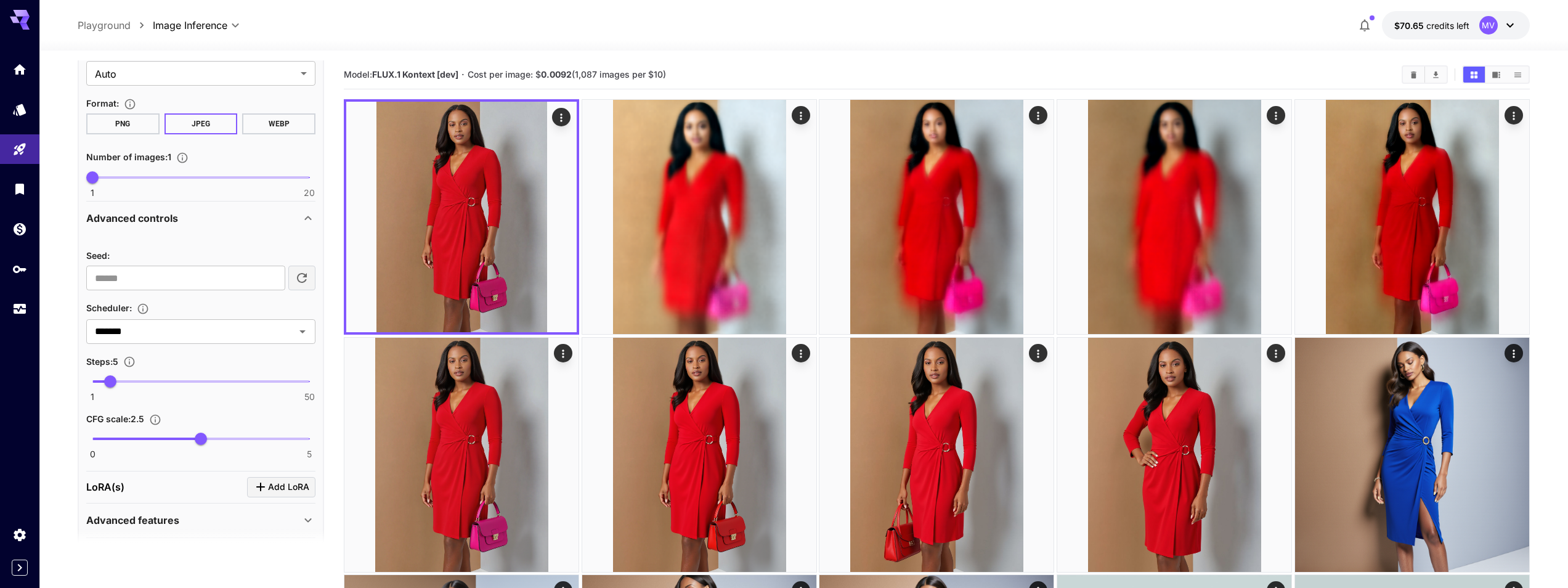
scroll to position [444, 0]
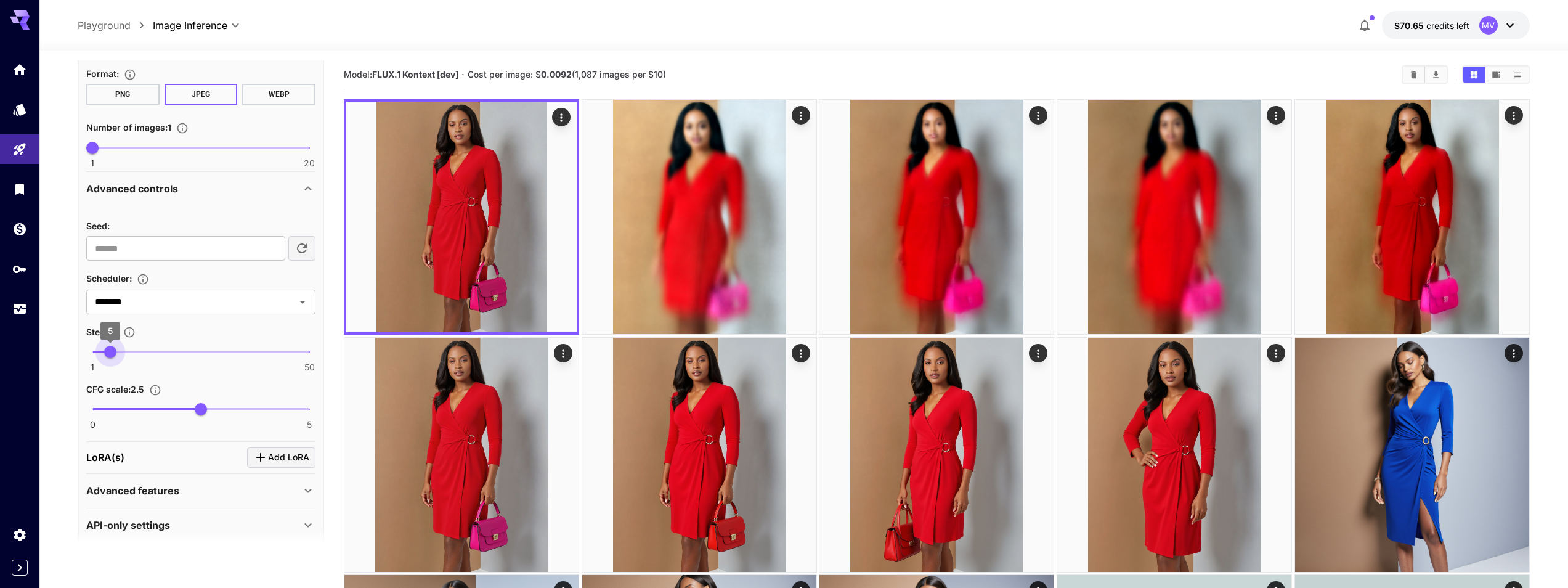
type input "*"
drag, startPoint x: 115, startPoint y: 352, endPoint x: 106, endPoint y: 354, distance: 9.2
click at [106, 354] on span "4" at bounding box center [106, 352] width 12 height 12
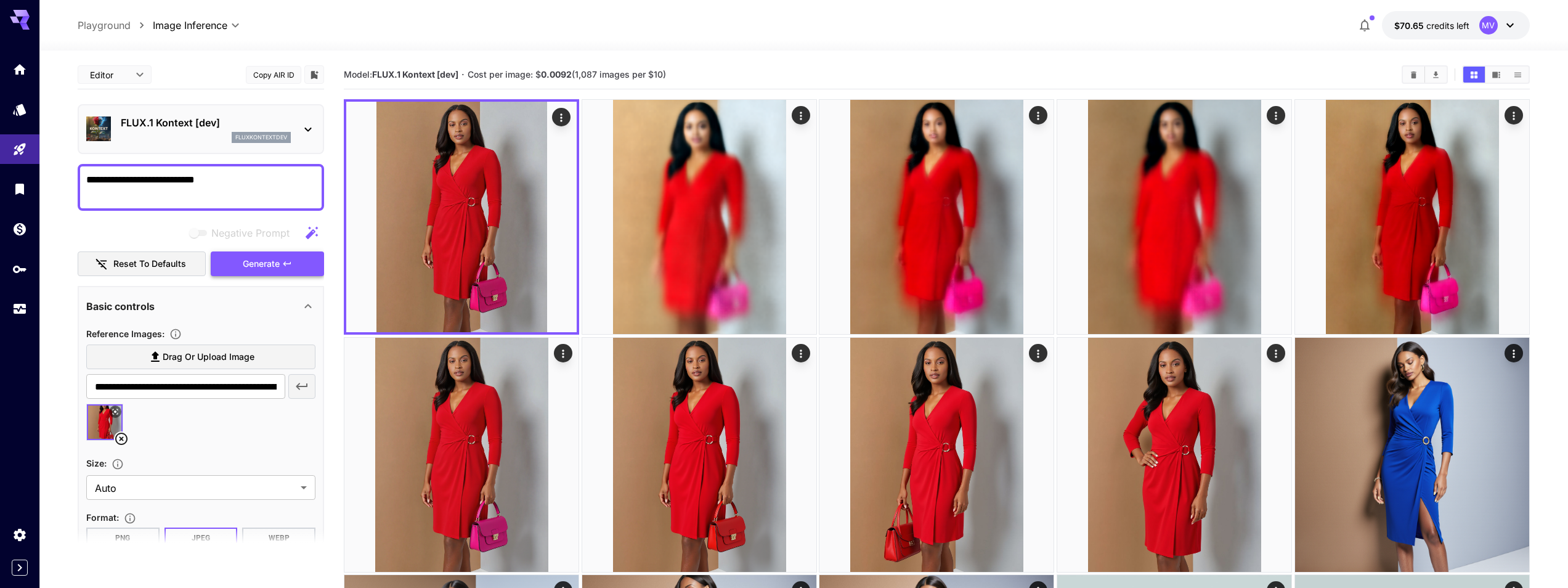
click at [282, 269] on button "Generate" at bounding box center [267, 264] width 113 height 25
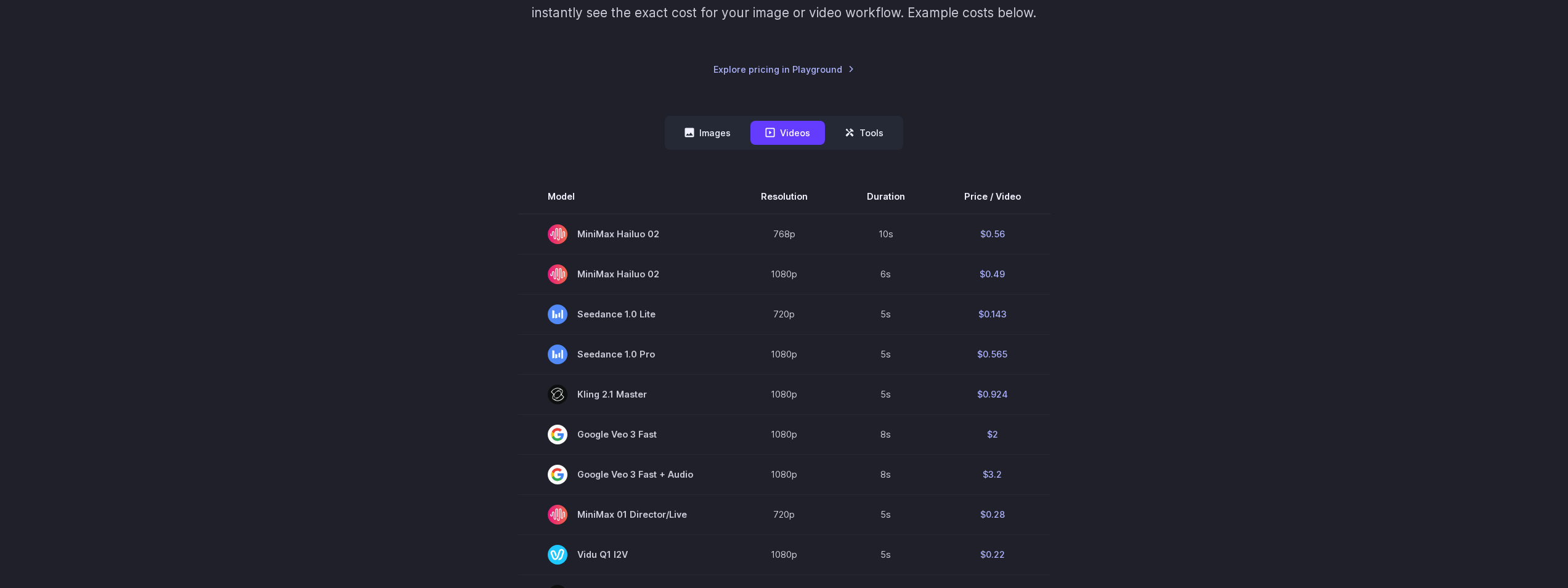
scroll to position [111, 0]
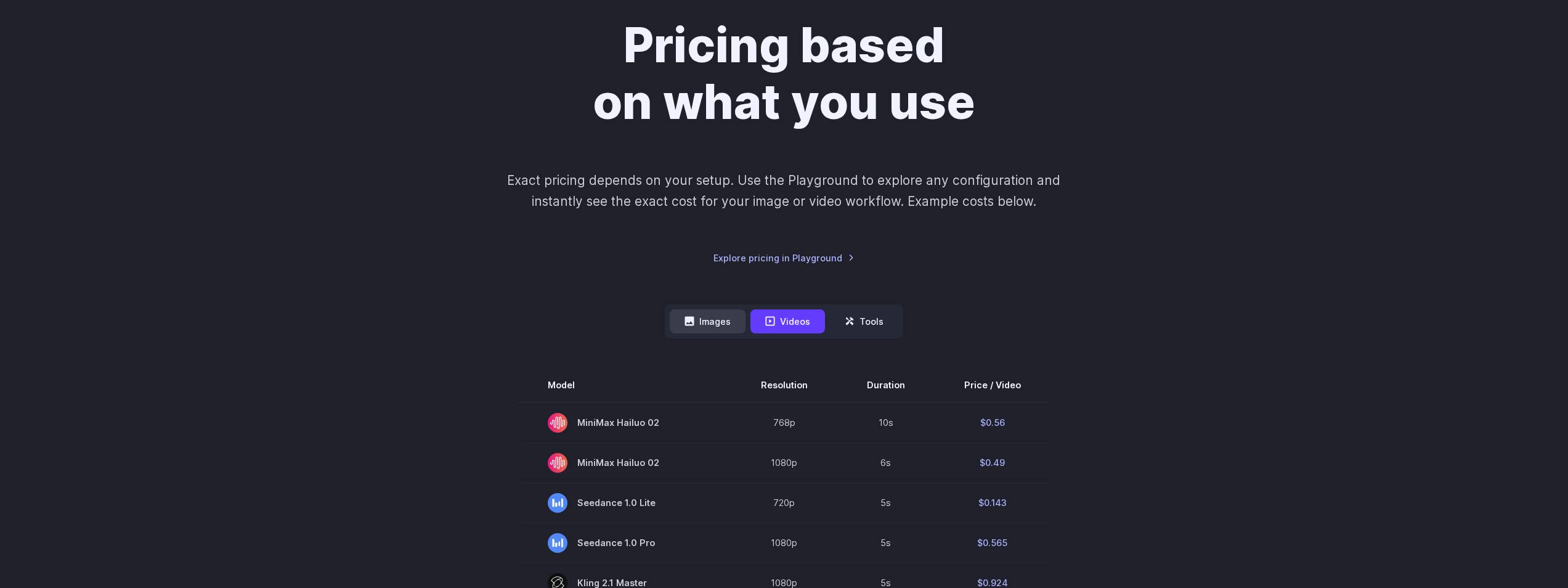
click at [710, 325] on button "Images" at bounding box center [708, 321] width 76 height 24
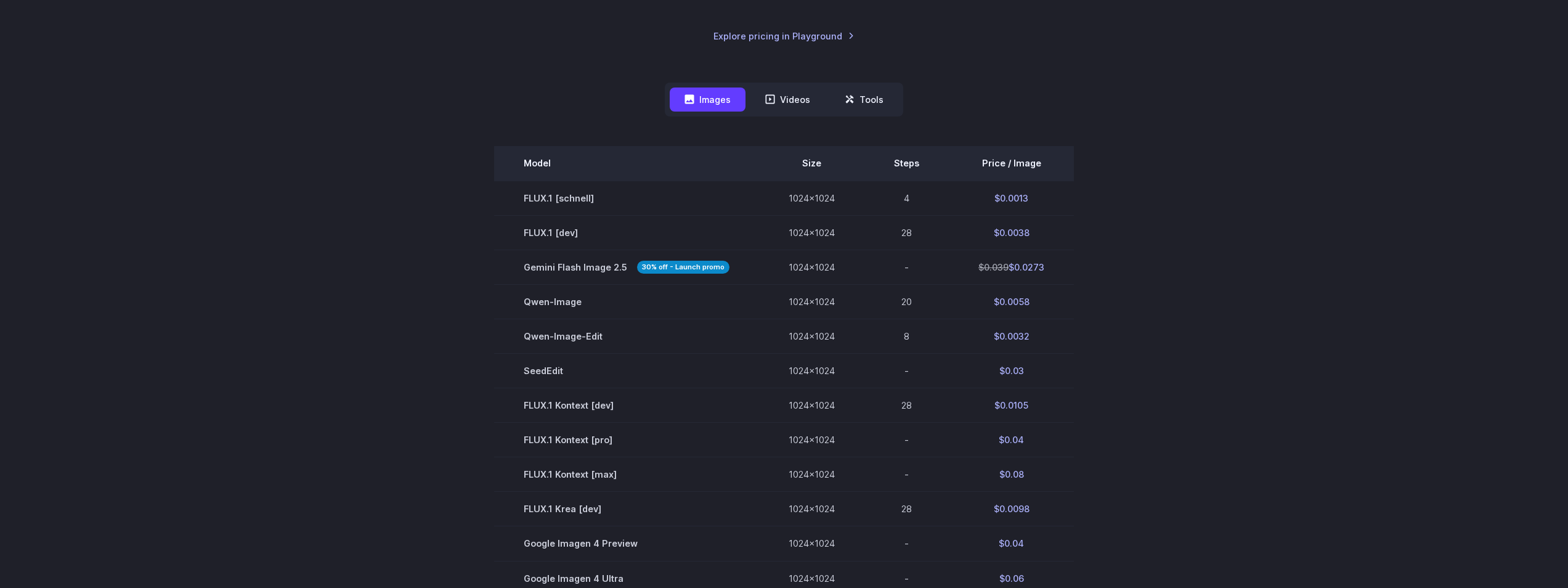
scroll to position [444, 0]
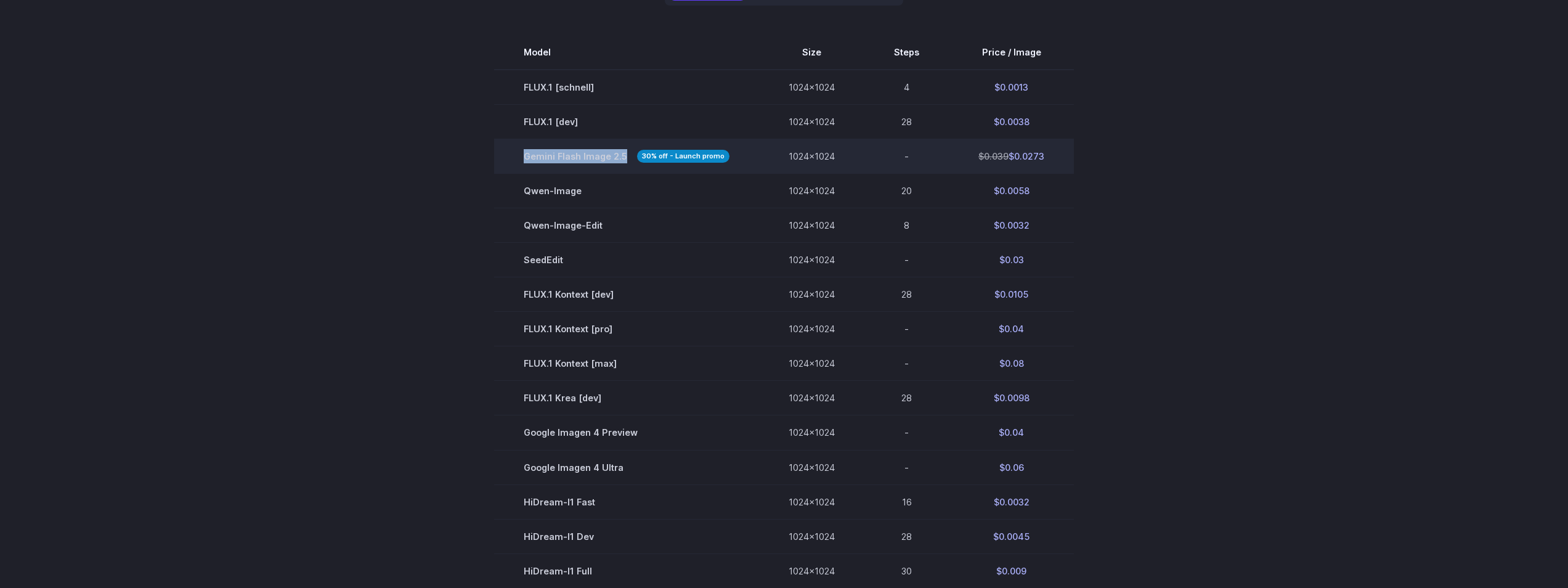
drag, startPoint x: 525, startPoint y: 154, endPoint x: 622, endPoint y: 159, distance: 97.1
click at [622, 159] on td "Gemini Flash Image 2.5 30% off - Launch promo" at bounding box center [626, 156] width 265 height 35
click at [566, 159] on span "Gemini Flash Image 2.5 30% off - Launch promo" at bounding box center [627, 156] width 206 height 14
copy span "Gemini Flash Image"
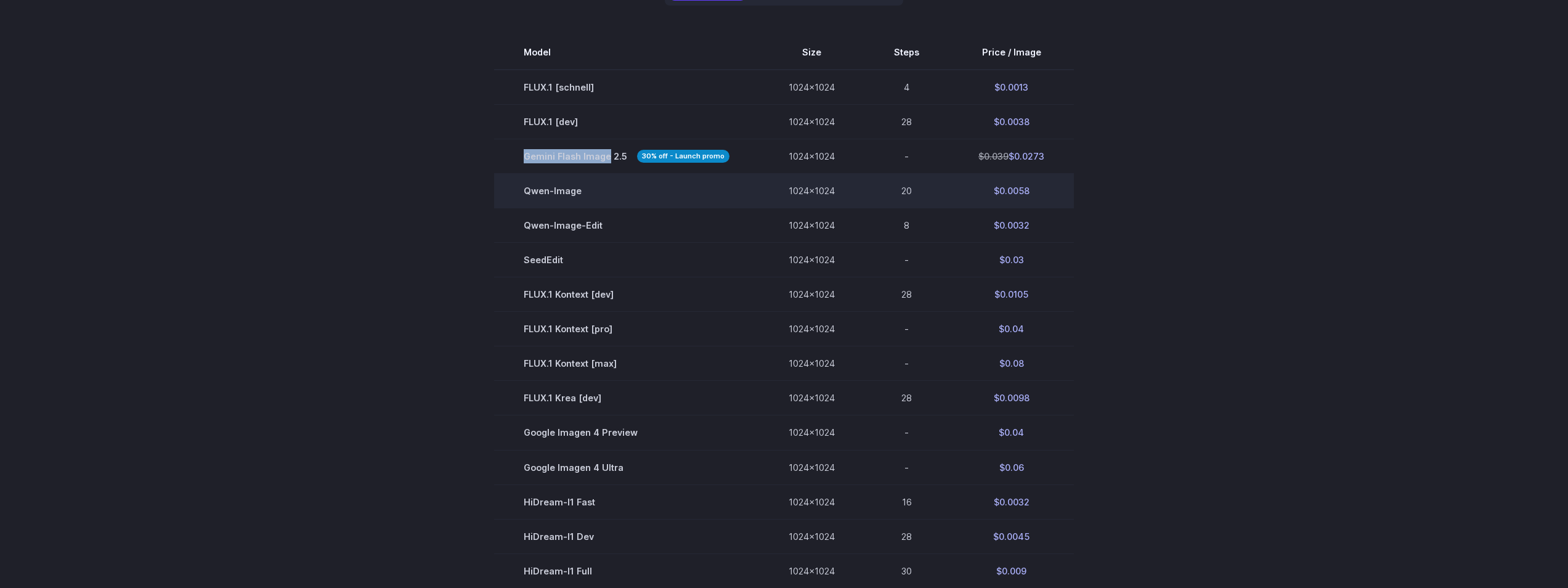
drag, startPoint x: 518, startPoint y: 158, endPoint x: 606, endPoint y: 181, distance: 91.0
click at [608, 156] on td "Gemini Flash Image 2.5 30% off - Launch promo" at bounding box center [626, 156] width 265 height 35
